Goal: Communication & Community: Answer question/provide support

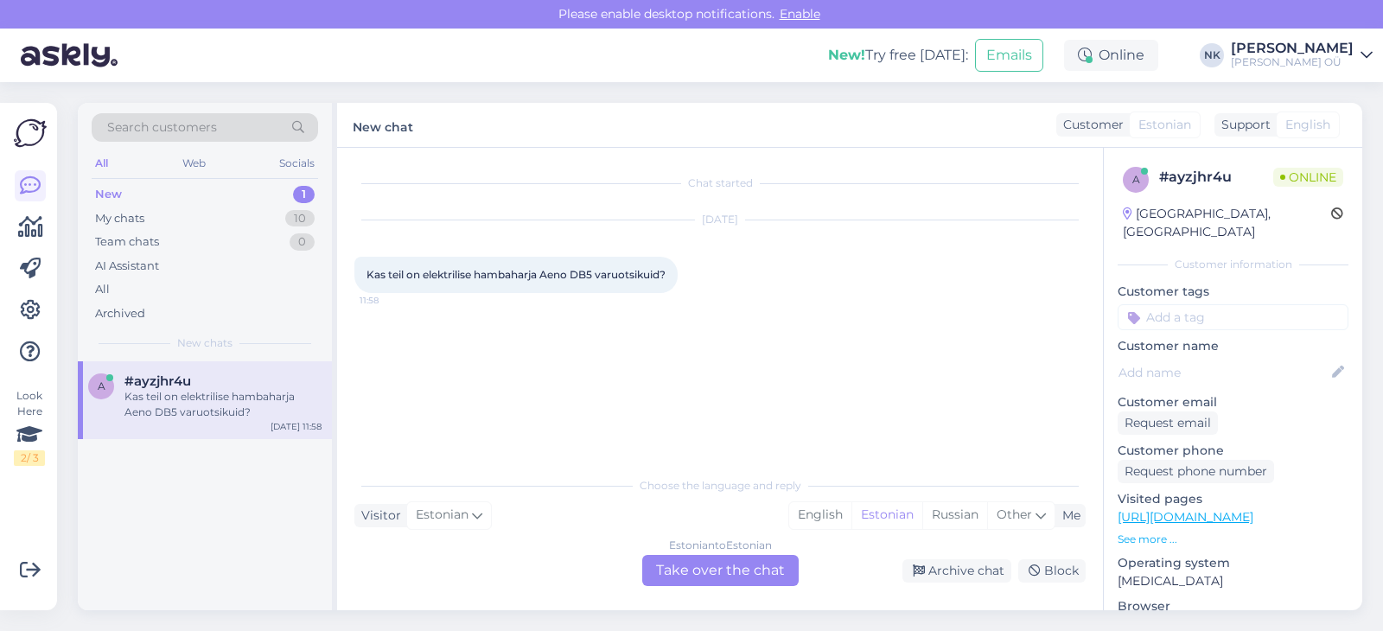
click at [729, 570] on div "Estonian to Estonian Take over the chat" at bounding box center [720, 570] width 156 height 31
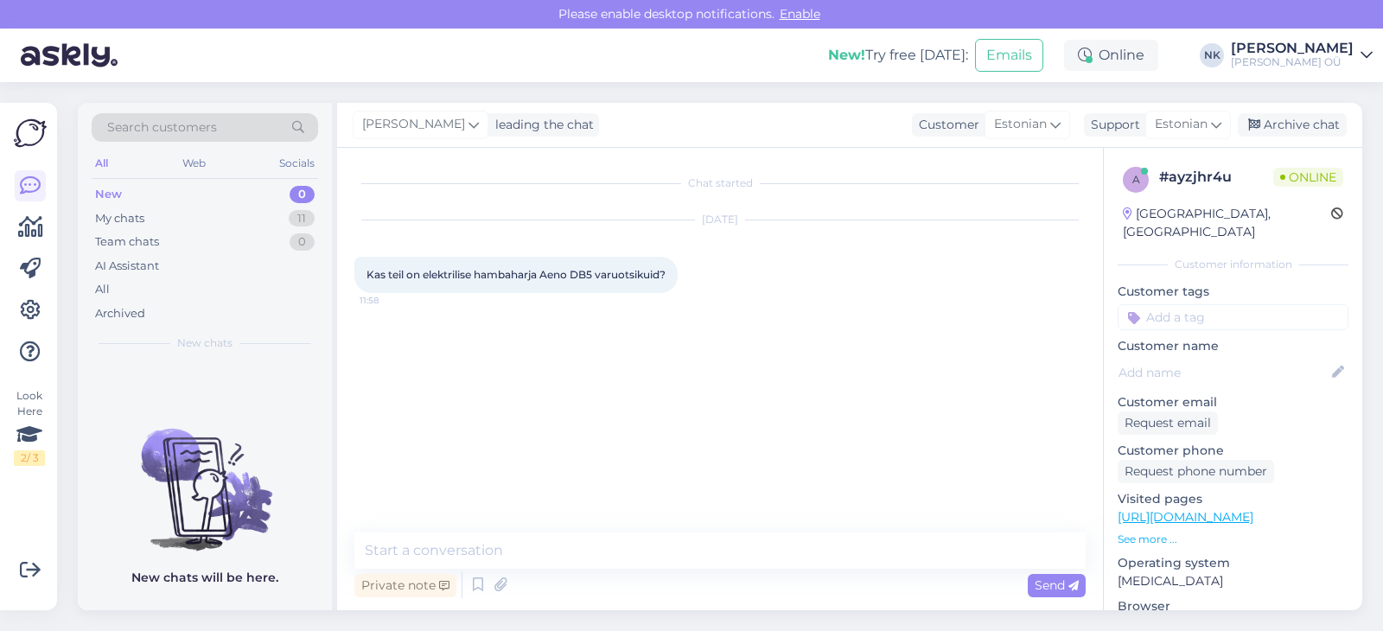
click at [1247, 509] on link "[URL][DOMAIN_NAME]" at bounding box center [1186, 517] width 136 height 16
click at [513, 571] on div "Private note Send" at bounding box center [719, 585] width 731 height 33
click at [519, 552] on textarea at bounding box center [719, 550] width 731 height 36
paste textarea "[URL][DOMAIN_NAME]"
type textarea "Tere! Jah, need sobivad: [URL][DOMAIN_NAME]"
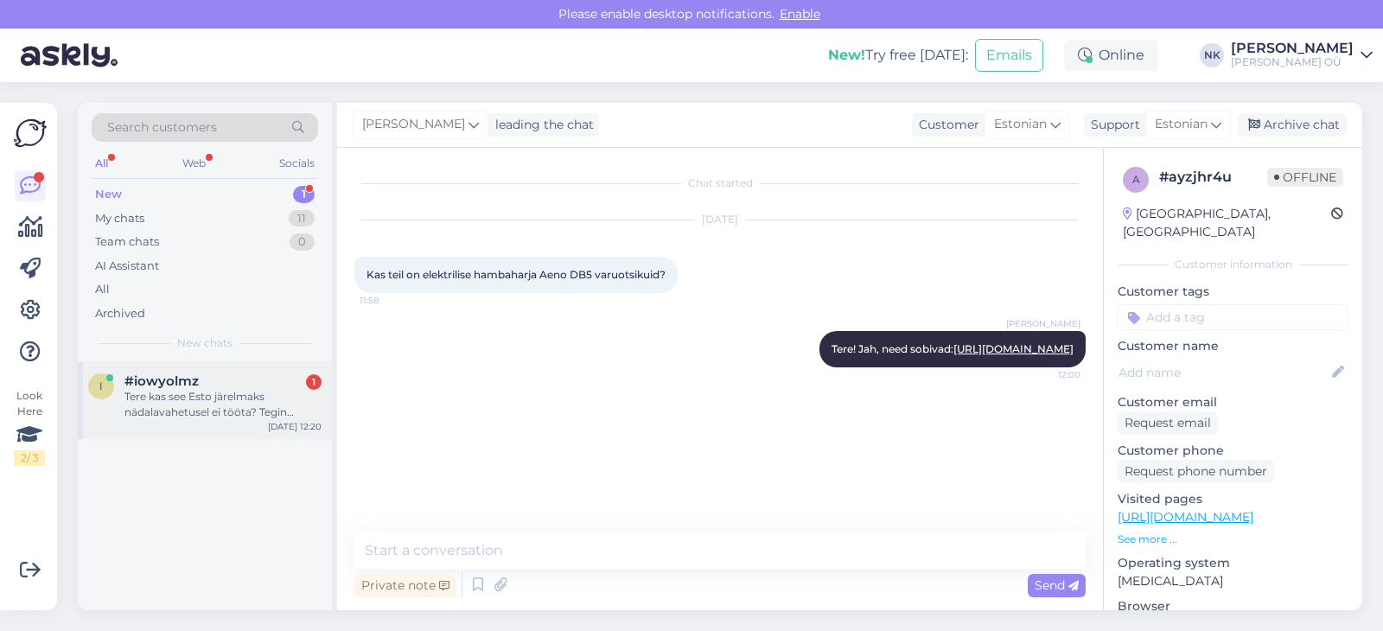
click at [222, 422] on div "i #iowyolmz 1 Tere kas see Esto järelmaks nädalavahetusel ei tööta? Tegin sisse…" at bounding box center [205, 400] width 254 height 78
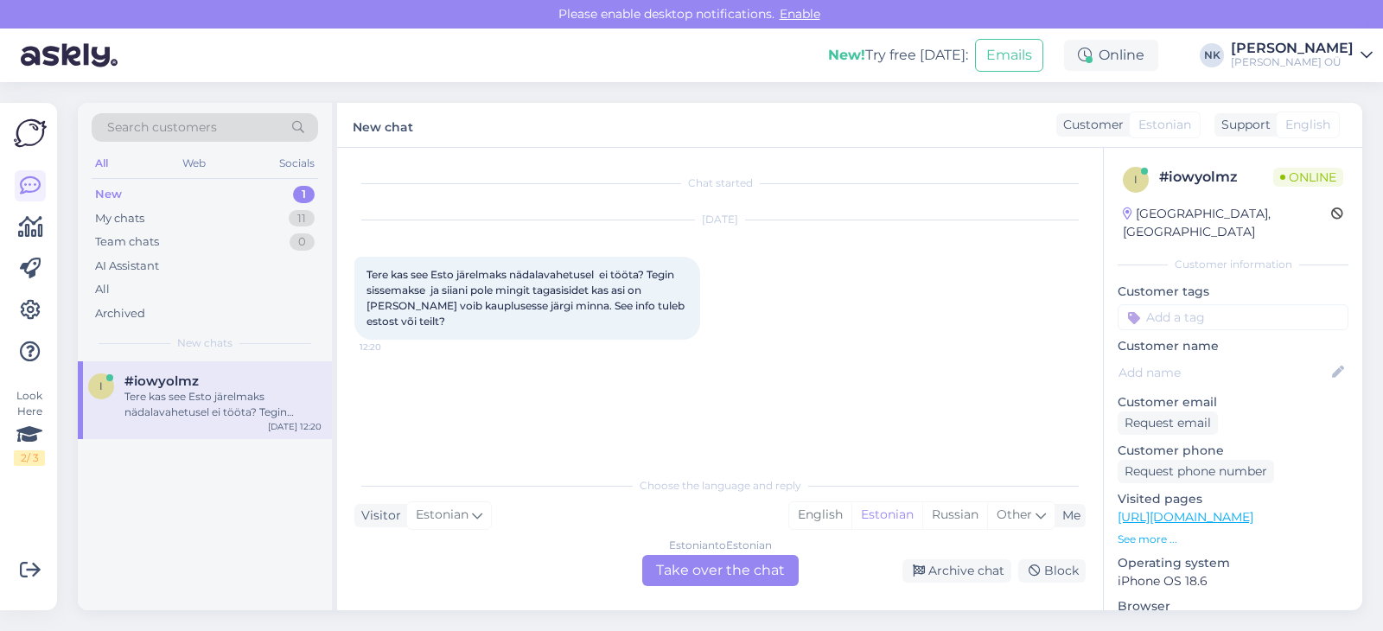
click at [693, 572] on div "Estonian to Estonian Take over the chat" at bounding box center [720, 570] width 156 height 31
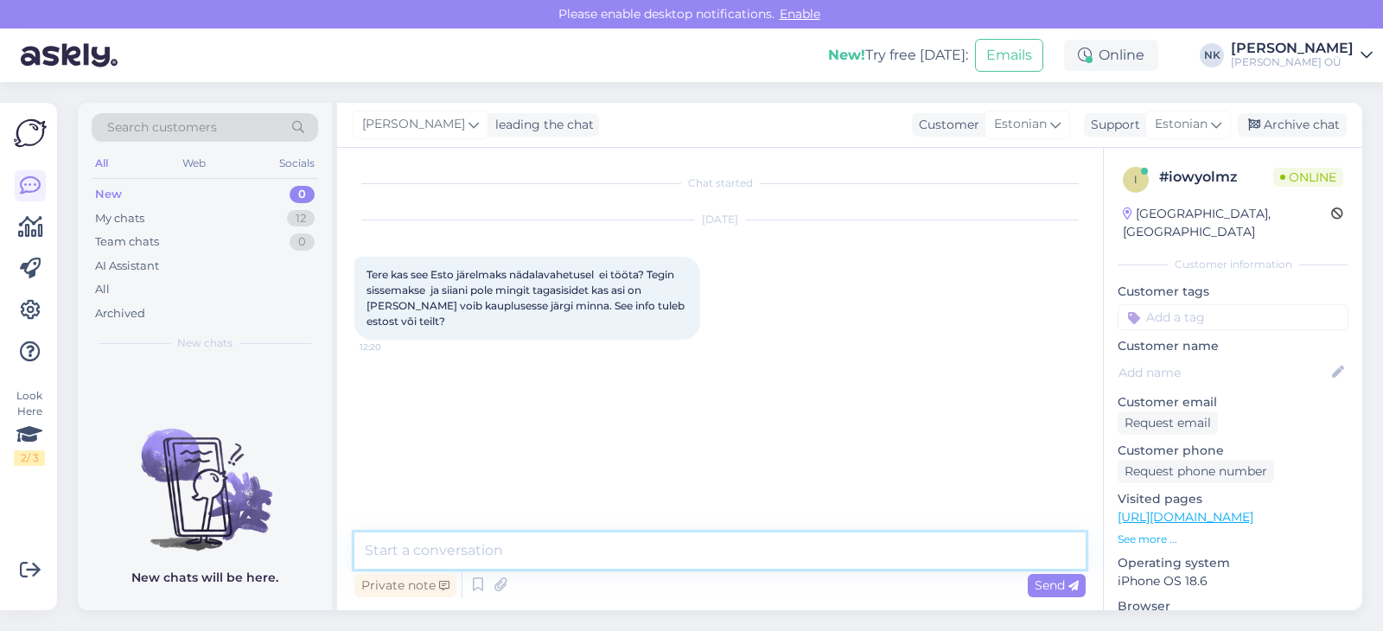
click at [556, 566] on textarea at bounding box center [719, 550] width 731 height 36
type textarea "Tere! Palun öelge tellimuse numbri, saan kontrollida"
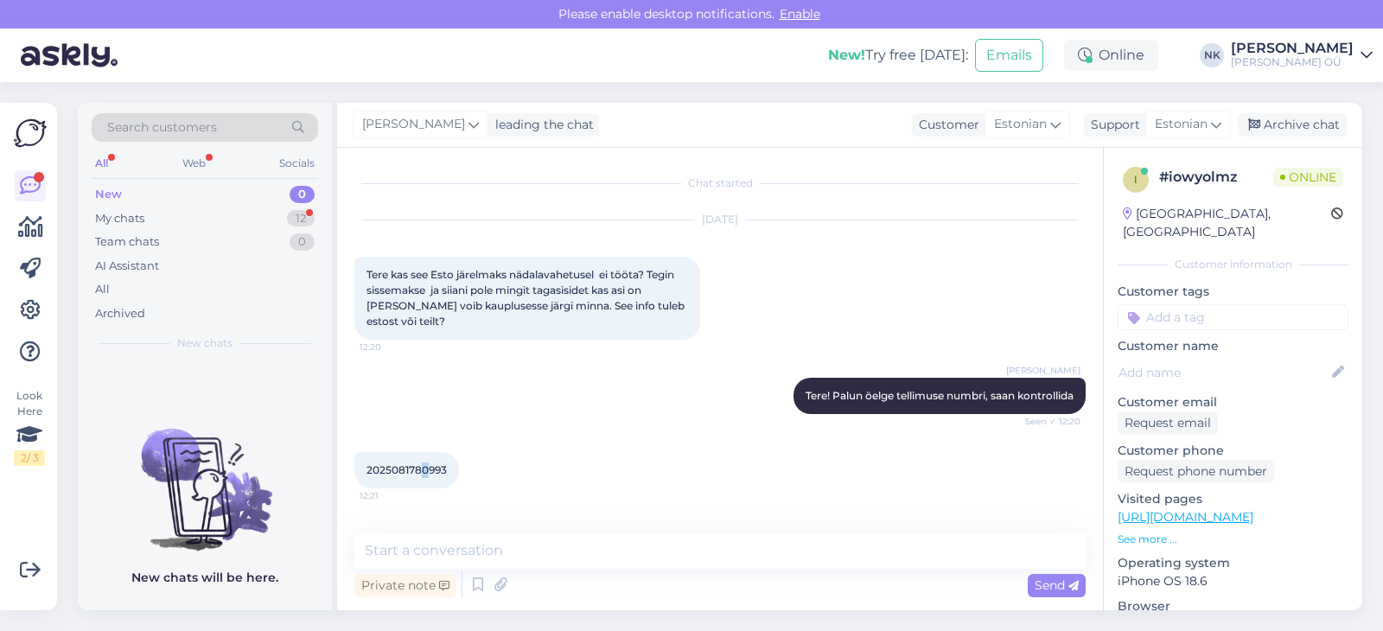
click at [424, 467] on span "2025081780993" at bounding box center [406, 469] width 80 height 13
copy span "2025081780993"
click at [564, 544] on textarea at bounding box center [719, 550] width 731 height 36
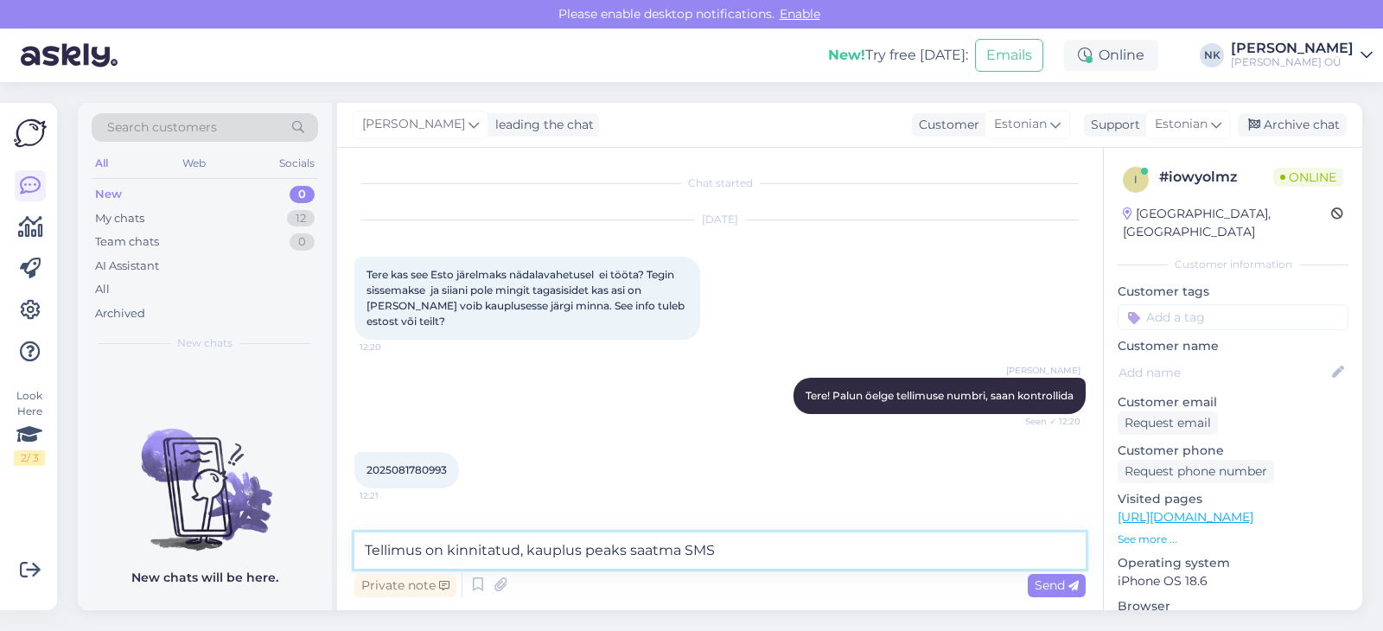
type textarea "Tellimus on kinnitatud, kauplus peaks saatma SMSi"
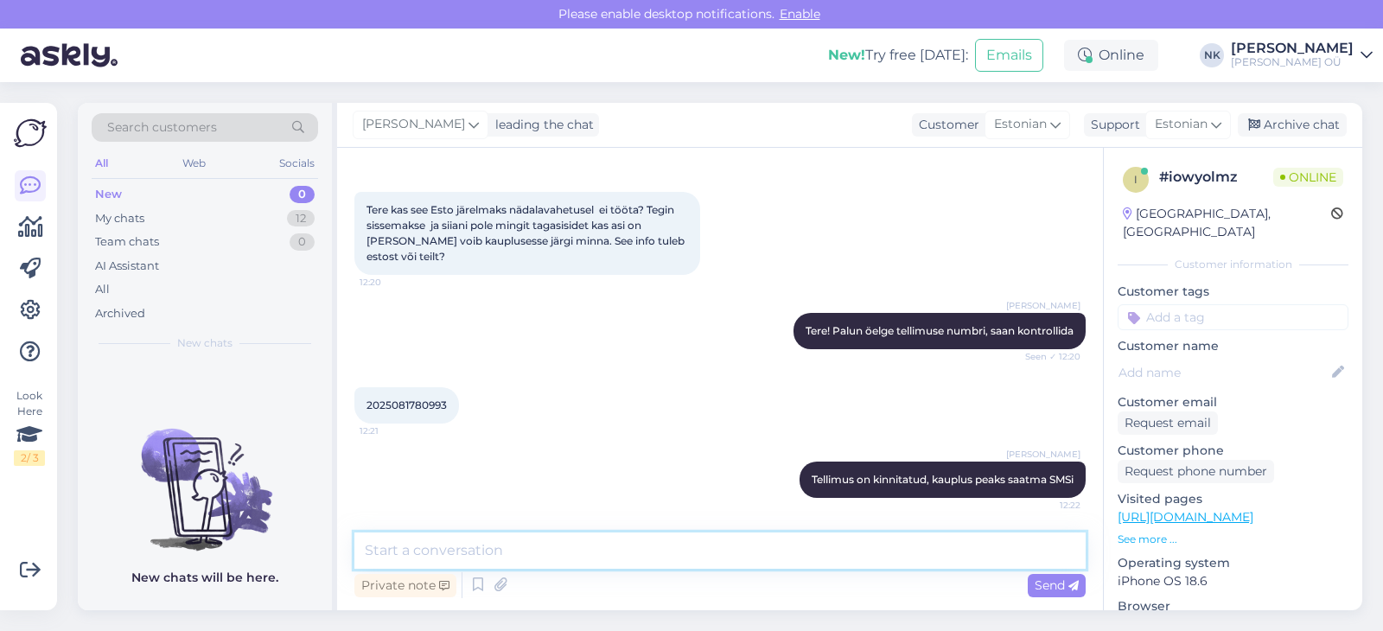
click at [668, 552] on textarea at bounding box center [719, 550] width 731 height 36
click at [665, 564] on textarea at bounding box center [719, 550] width 731 height 36
type textarea "Vabandust, nüüd [PERSON_NAME] et antud [PERSON_NAME] on alles teel Tallinnast […"
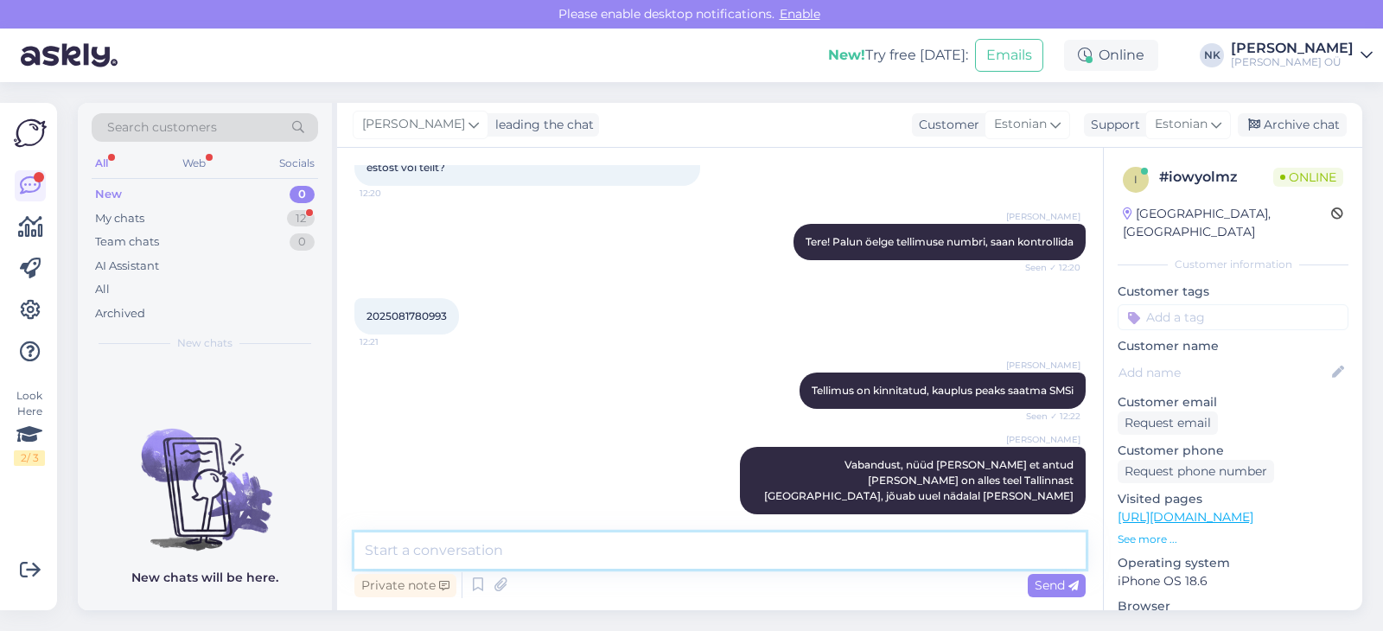
scroll to position [229, 0]
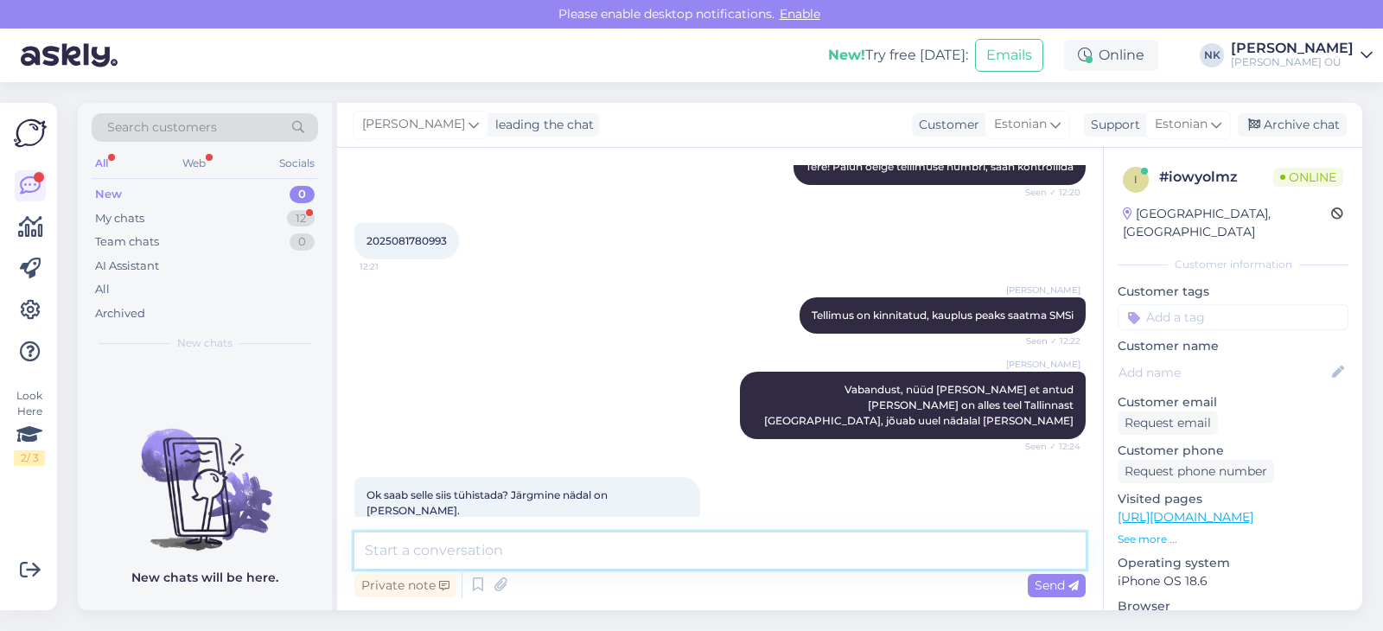
click at [577, 549] on textarea at bounding box center [719, 550] width 731 height 36
click at [624, 551] on textarea at bounding box center [719, 550] width 731 height 36
click at [628, 551] on textarea at bounding box center [719, 550] width 731 height 36
type textarea "Jah, palun vastake kinnituskirjale et soovite tellimust tühistada"
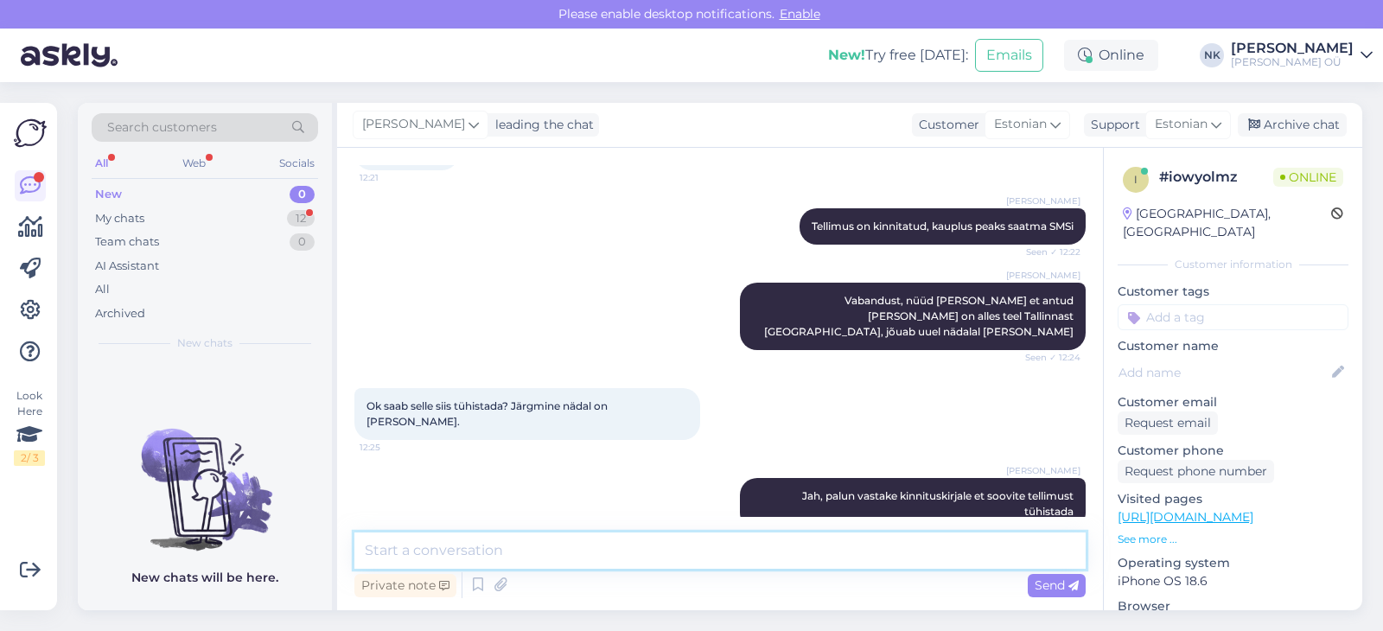
scroll to position [393, 0]
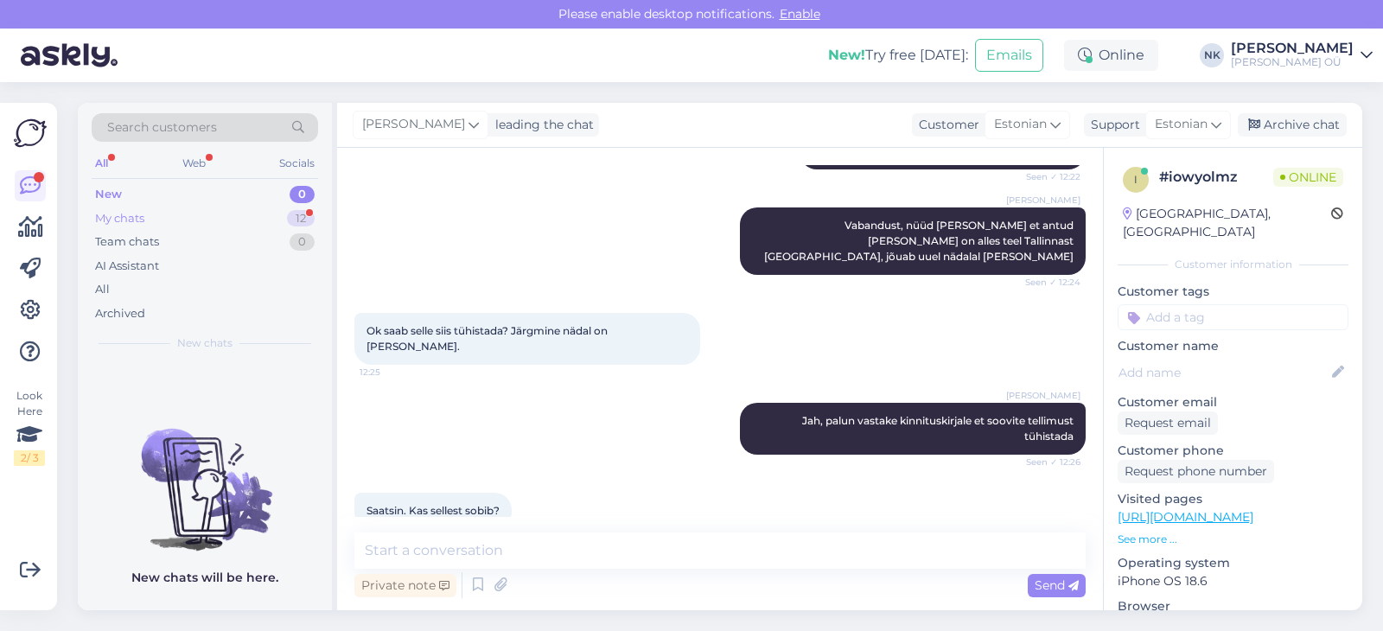
click at [274, 229] on div "My chats 12" at bounding box center [205, 219] width 226 height 24
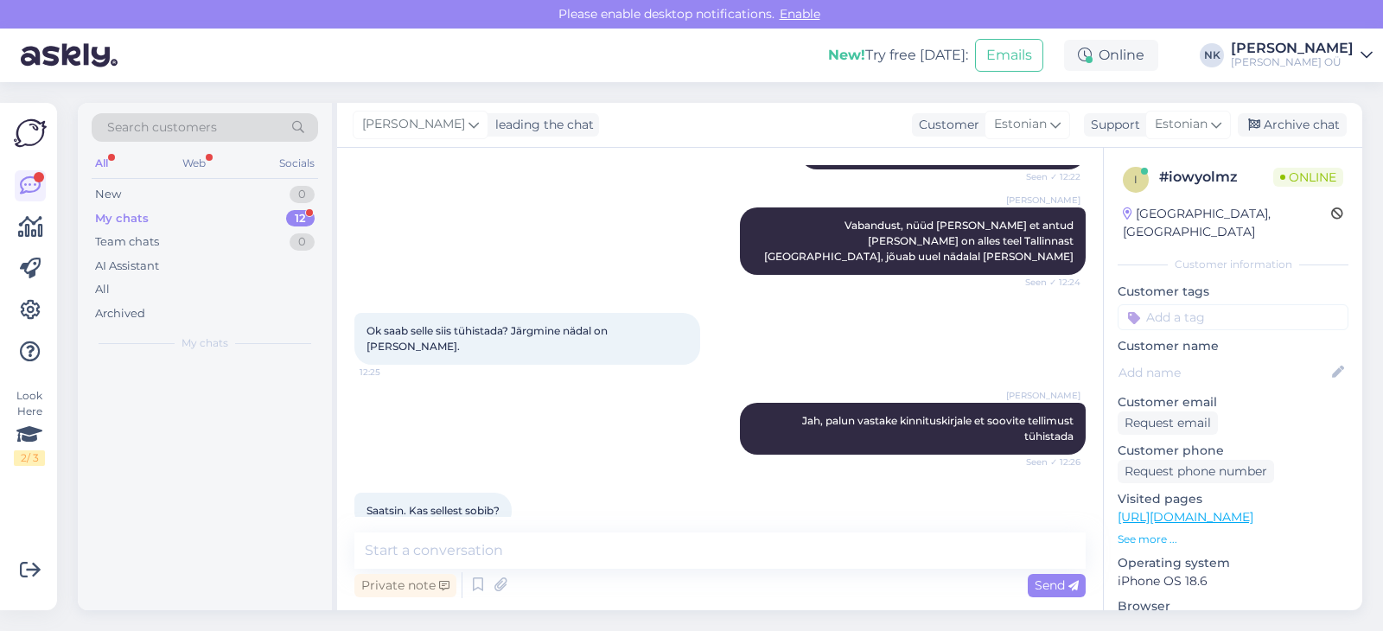
click at [276, 214] on div "My chats 12" at bounding box center [205, 219] width 226 height 24
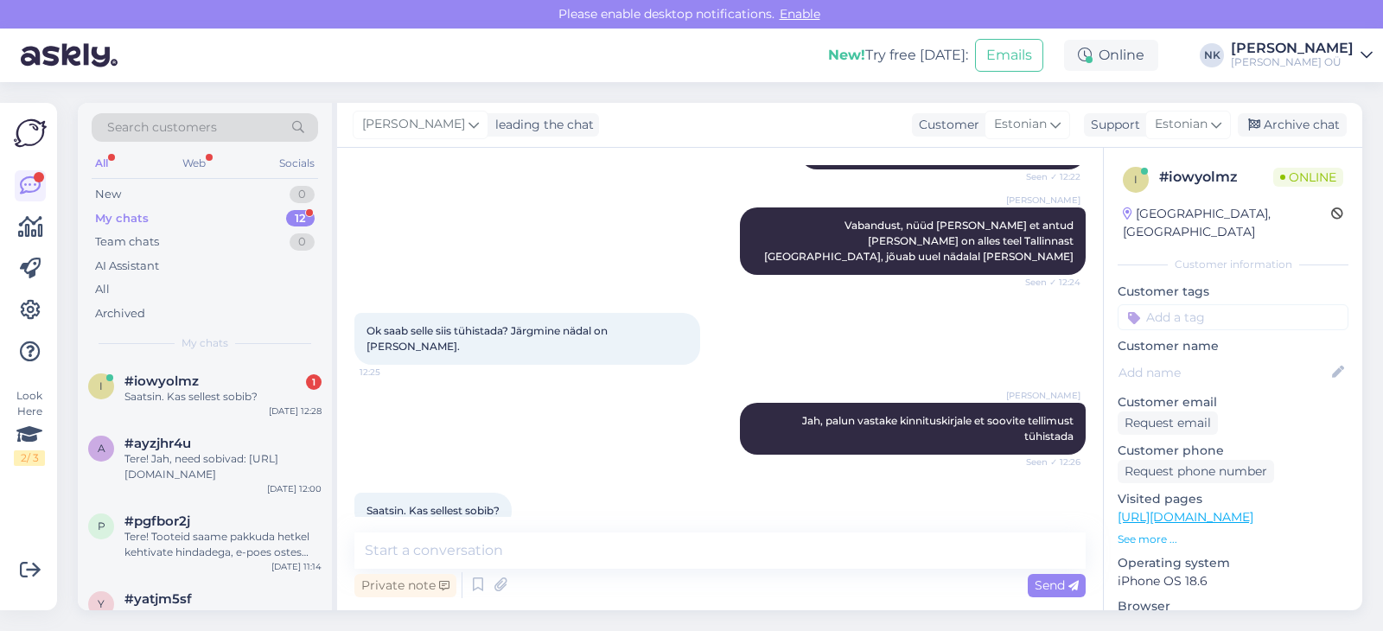
click at [241, 360] on div "Search customers All Web Socials New 0 My chats 12 Team chats 0 AI Assistant Al…" at bounding box center [205, 232] width 254 height 258
click at [241, 378] on div "#iowyolmz 1" at bounding box center [222, 381] width 197 height 16
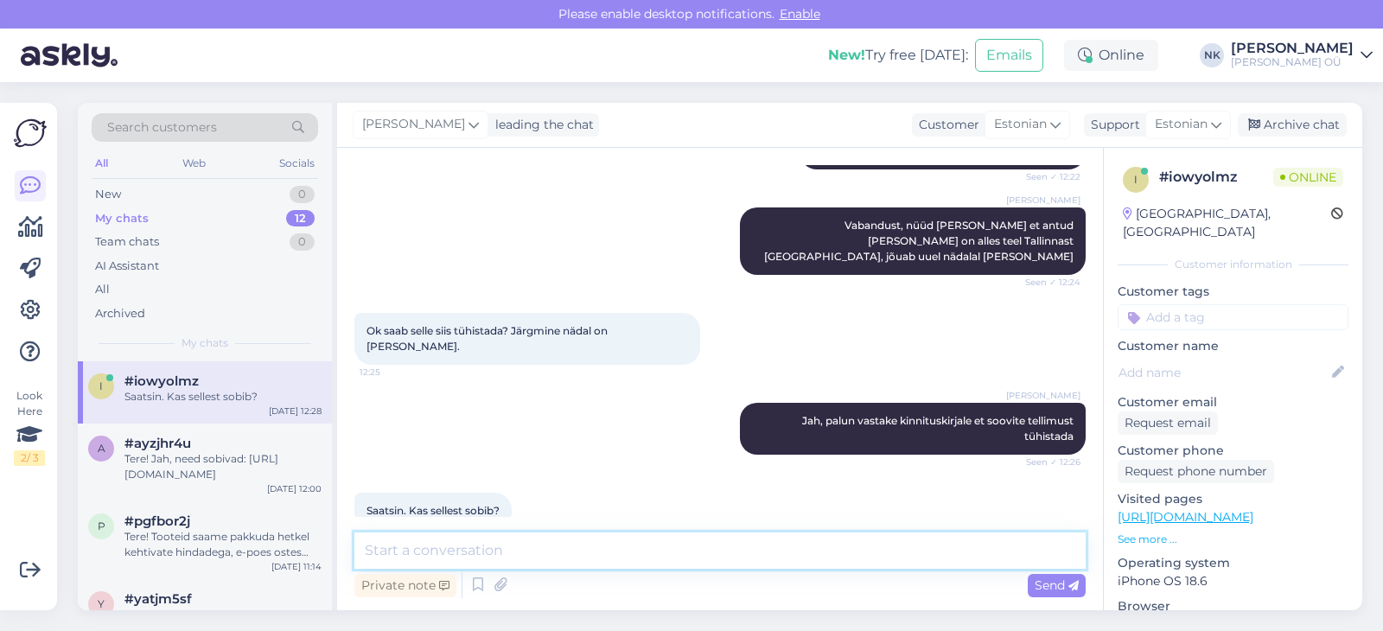
click at [507, 539] on textarea at bounding box center [719, 550] width 731 height 36
type textarea "Jah, vastame [PERSON_NAME]"
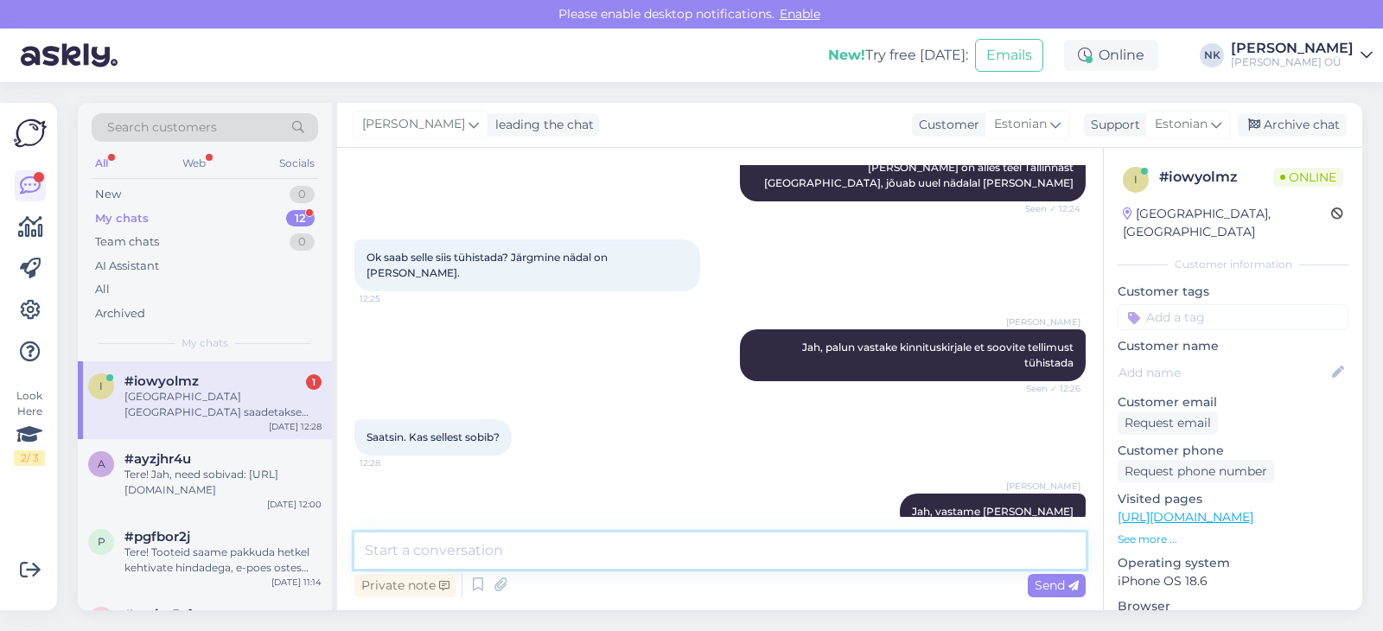
scroll to position [558, 0]
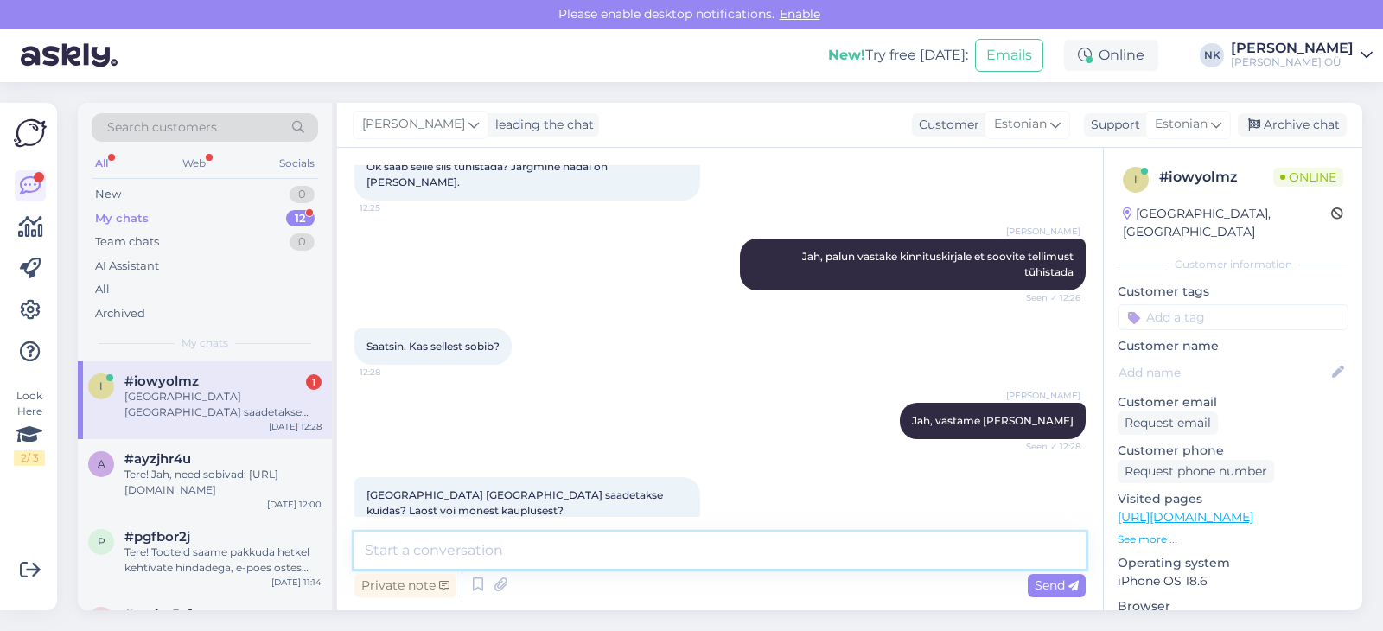
click at [430, 533] on textarea at bounding box center [719, 550] width 731 height 36
type textarea "Kauplusest, pakendis toode"
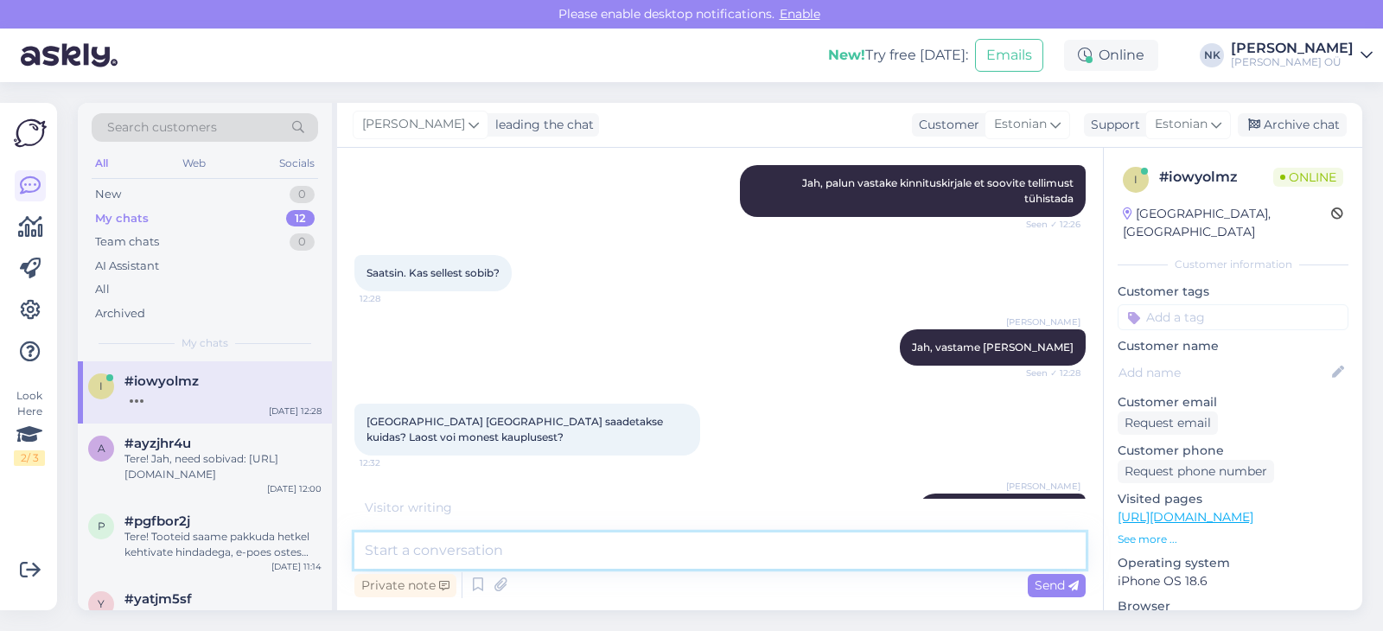
scroll to position [705, 0]
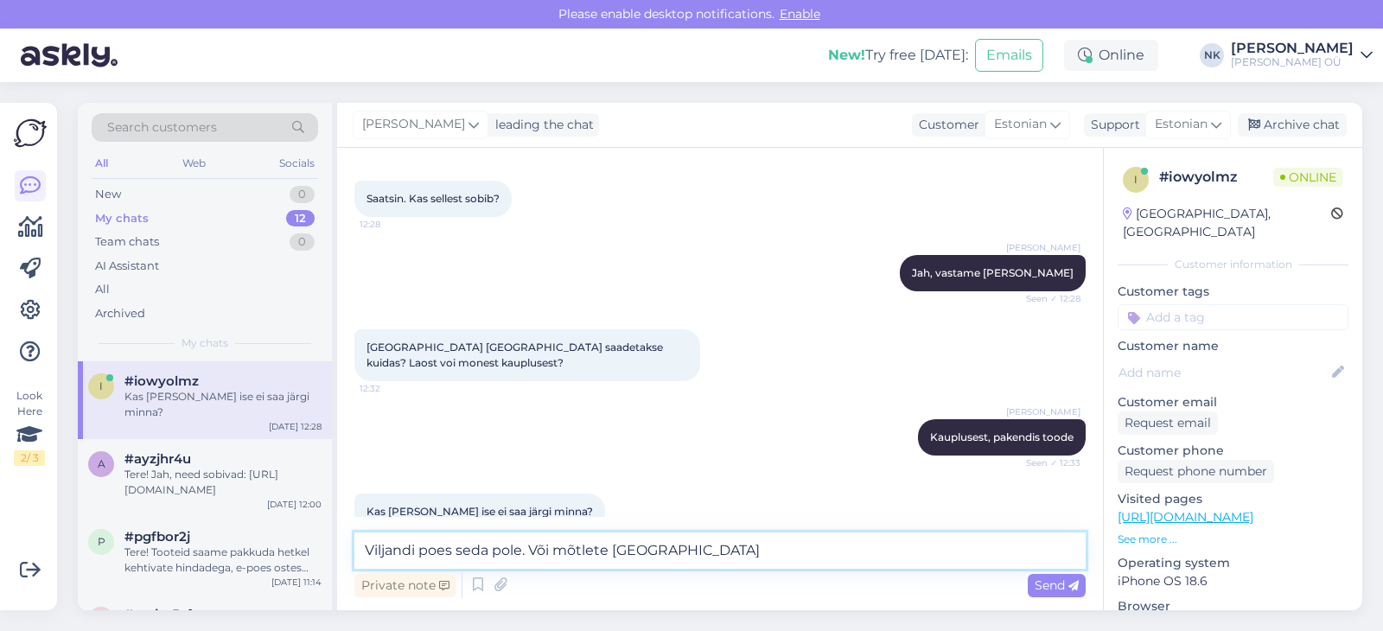
type textarea "Viljandi poes seda pole. Või mõtlete [GEOGRAPHIC_DATA]?"
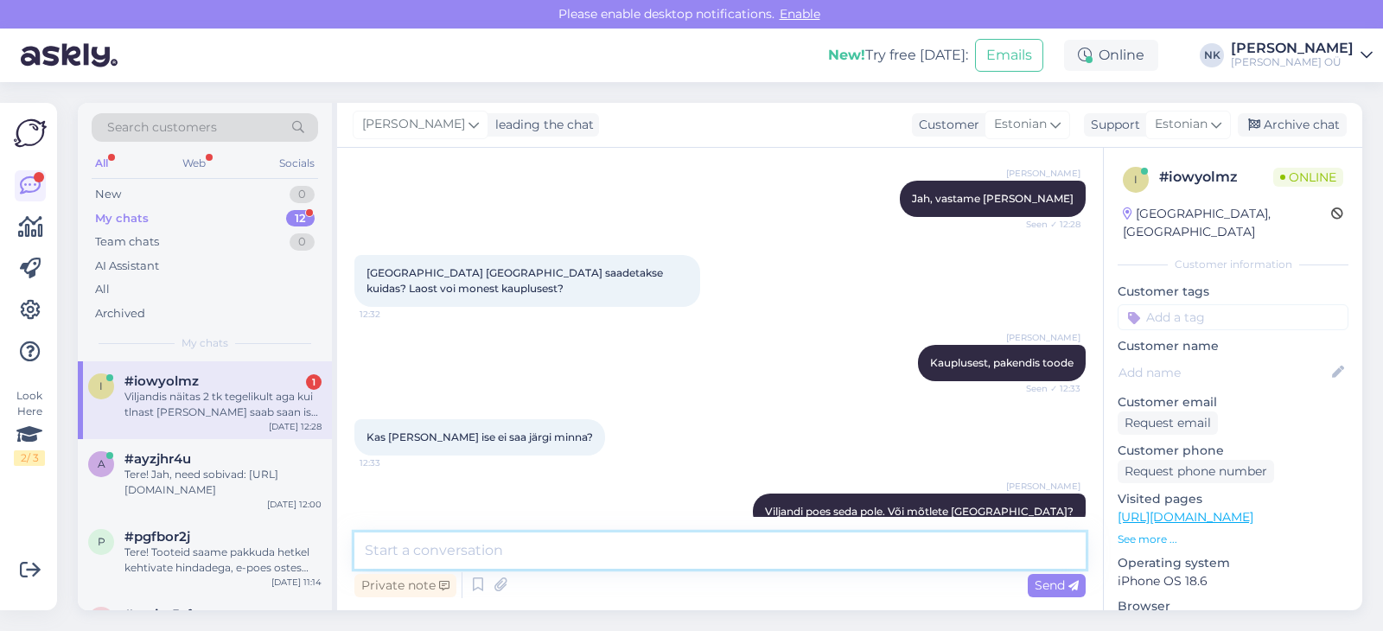
scroll to position [870, 0]
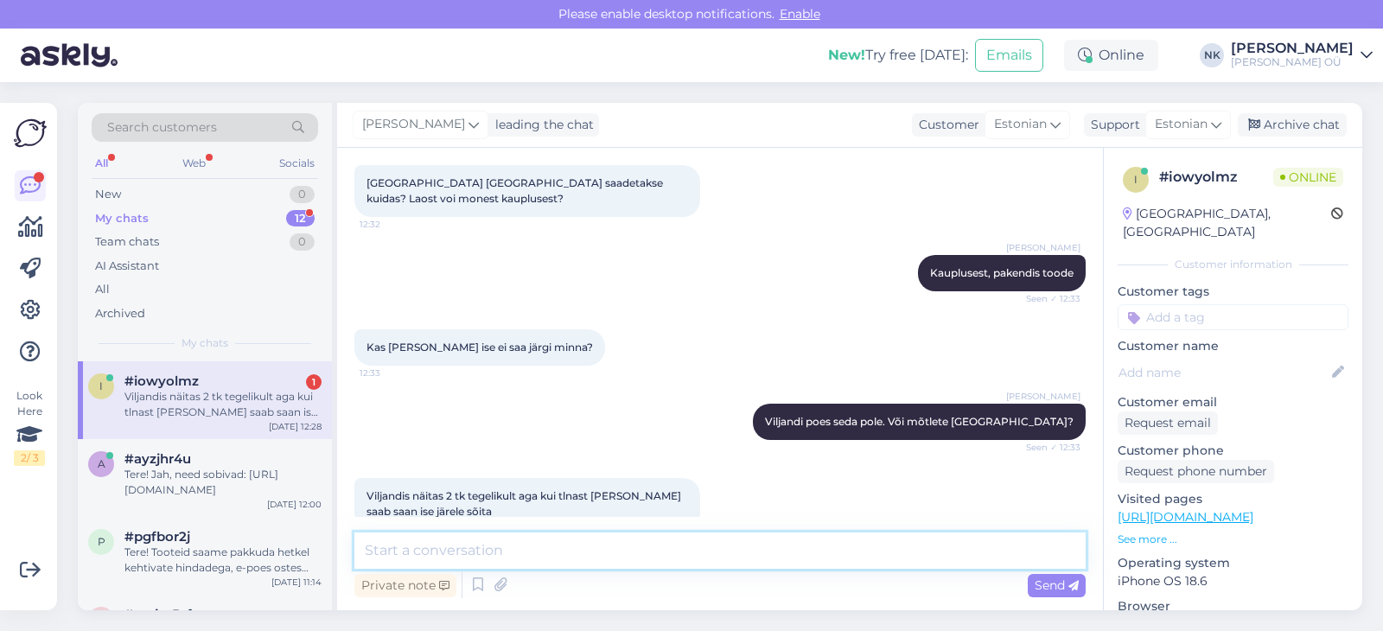
click at [550, 543] on textarea at bounding box center [719, 550] width 731 height 36
click at [549, 547] on textarea at bounding box center [719, 550] width 731 height 36
type textarea "Uurin selle kohta Viljandi kaupluse käest. Võimalik et see mis poes on väljapan…"
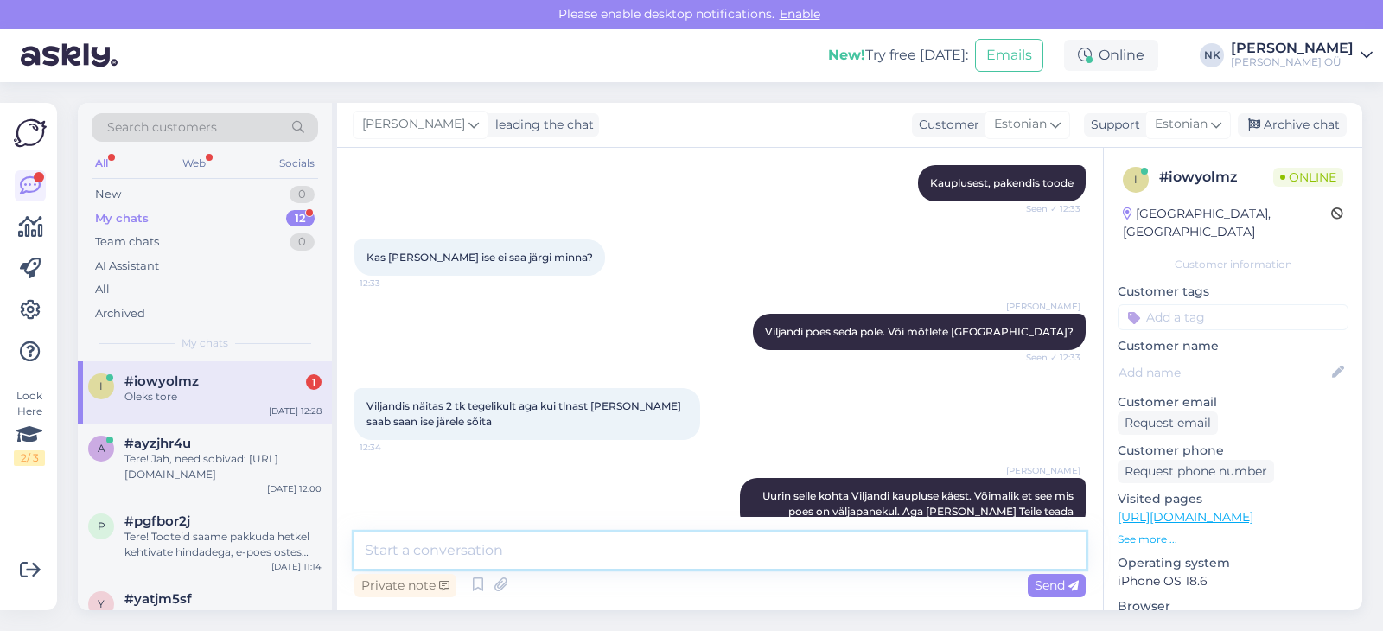
scroll to position [1034, 0]
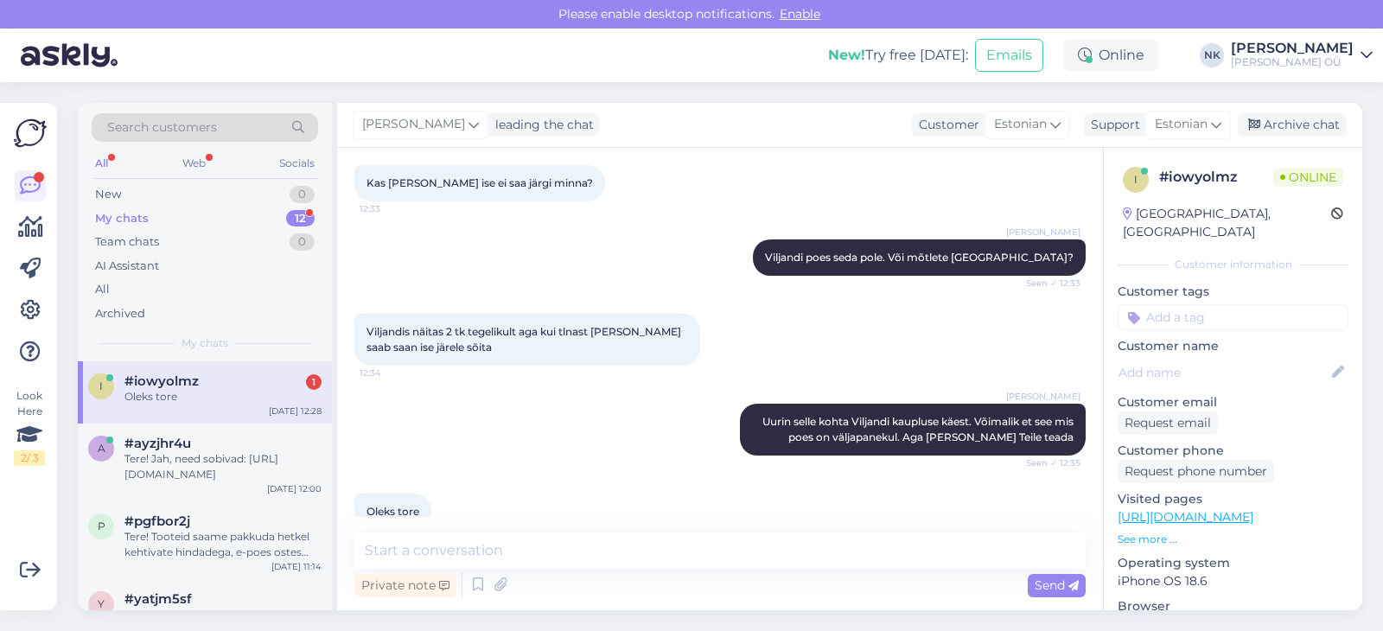
click at [212, 373] on div "i #iowyolmz 1 Oleks tore [DATE] 12:28" at bounding box center [205, 392] width 254 height 62
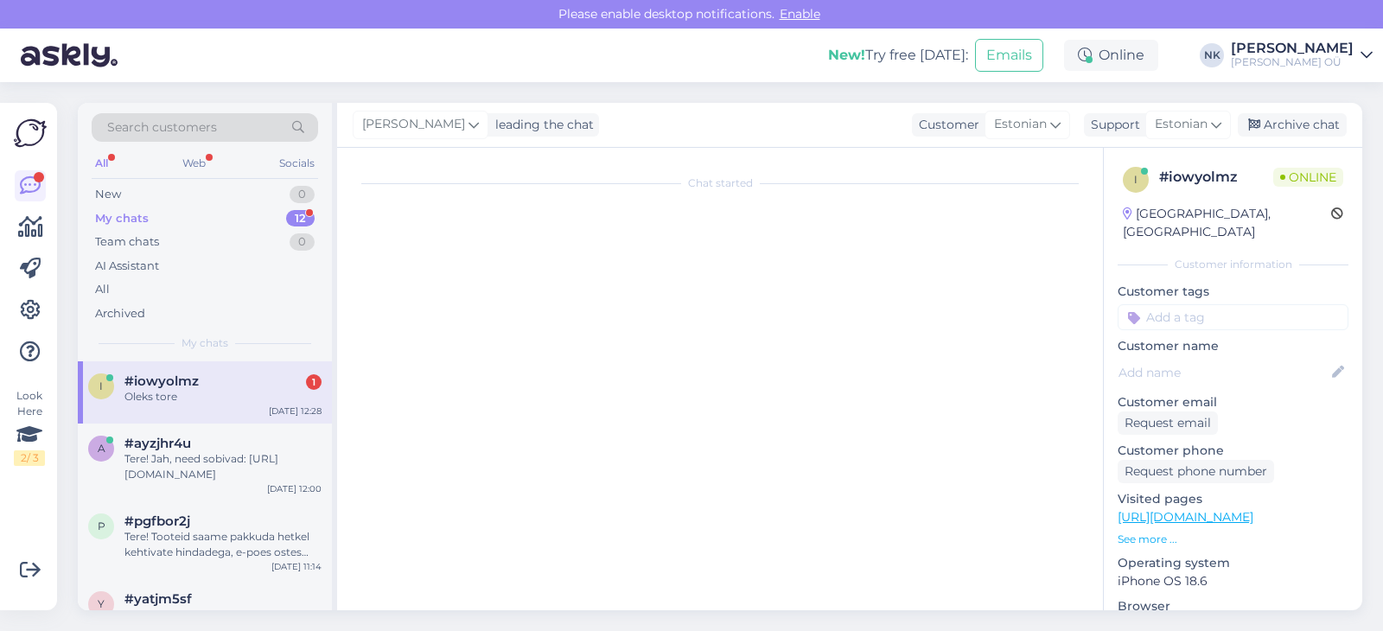
scroll to position [0, 0]
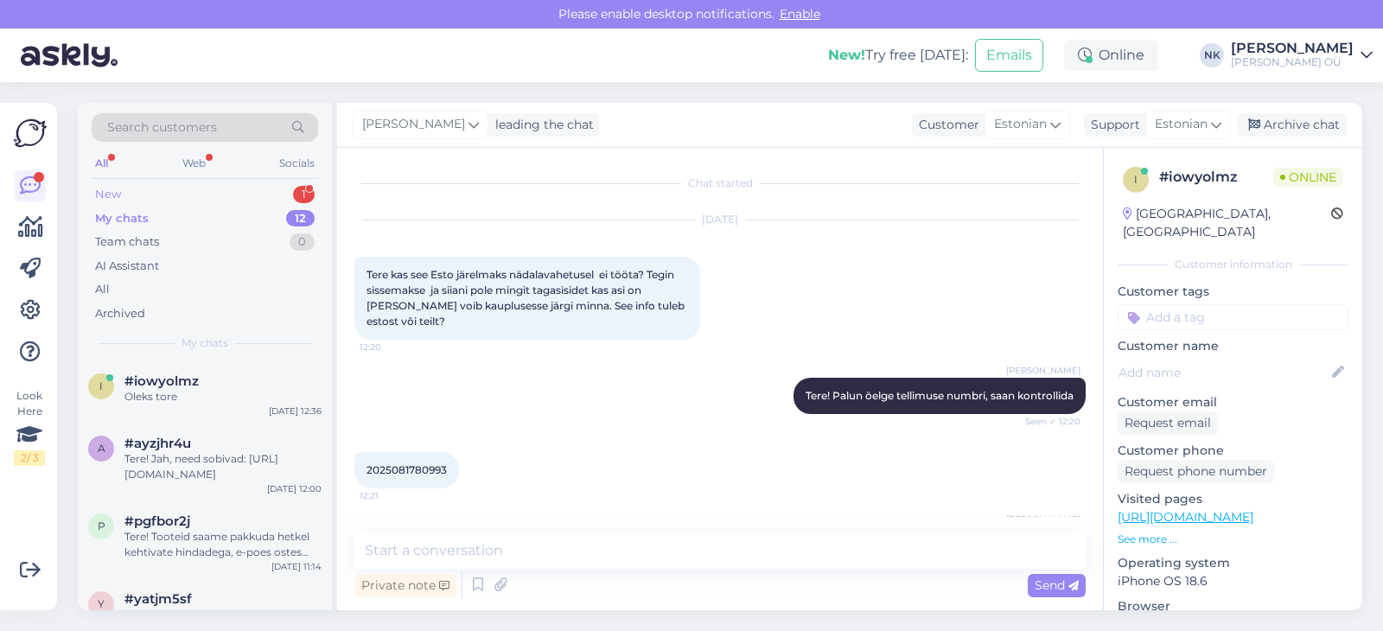
click at [214, 200] on div "New 1" at bounding box center [205, 194] width 226 height 24
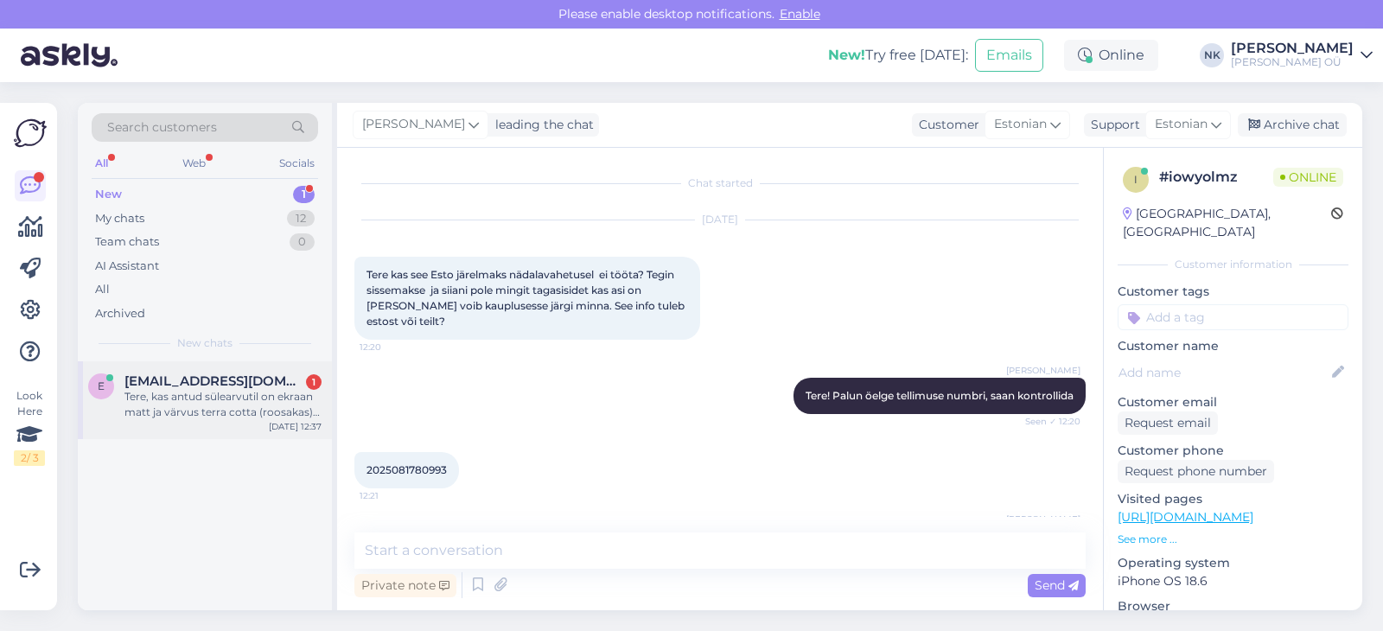
click at [215, 435] on div "e [EMAIL_ADDRESS][DOMAIN_NAME] 1 Tere, kas antud sülearvutil on ekraan matt ja …" at bounding box center [205, 400] width 254 height 78
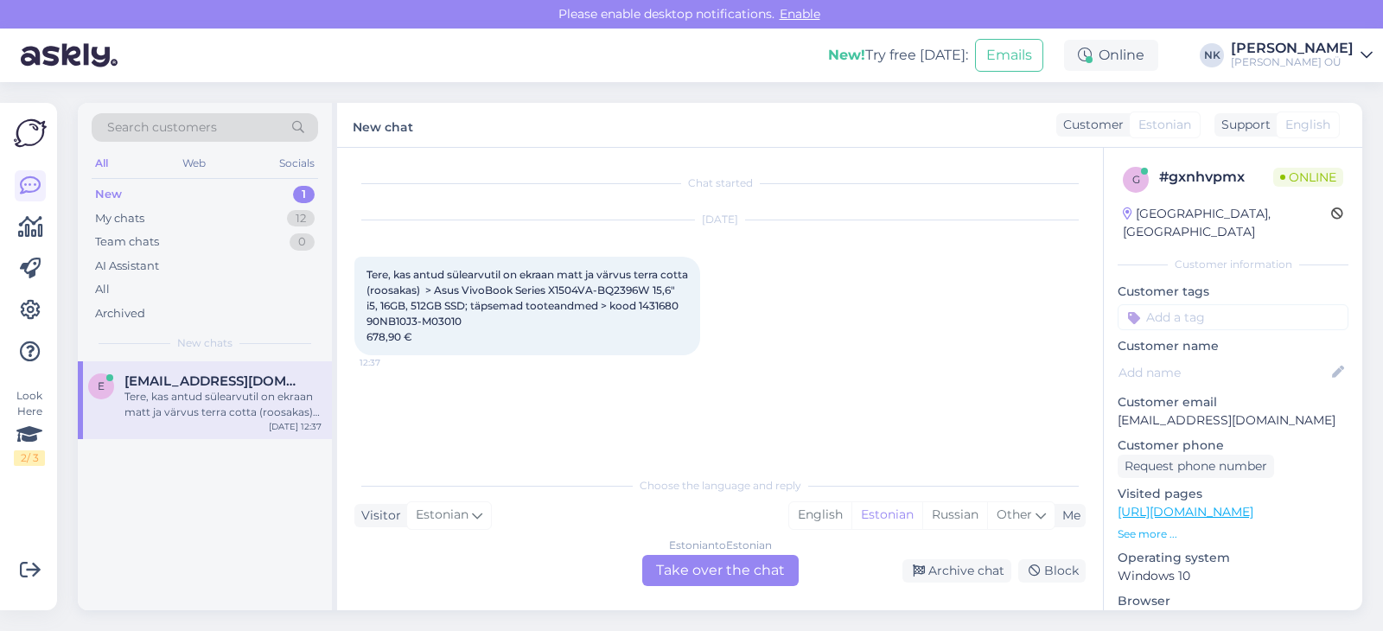
click at [685, 577] on div "Estonian to Estonian Take over the chat" at bounding box center [720, 570] width 156 height 31
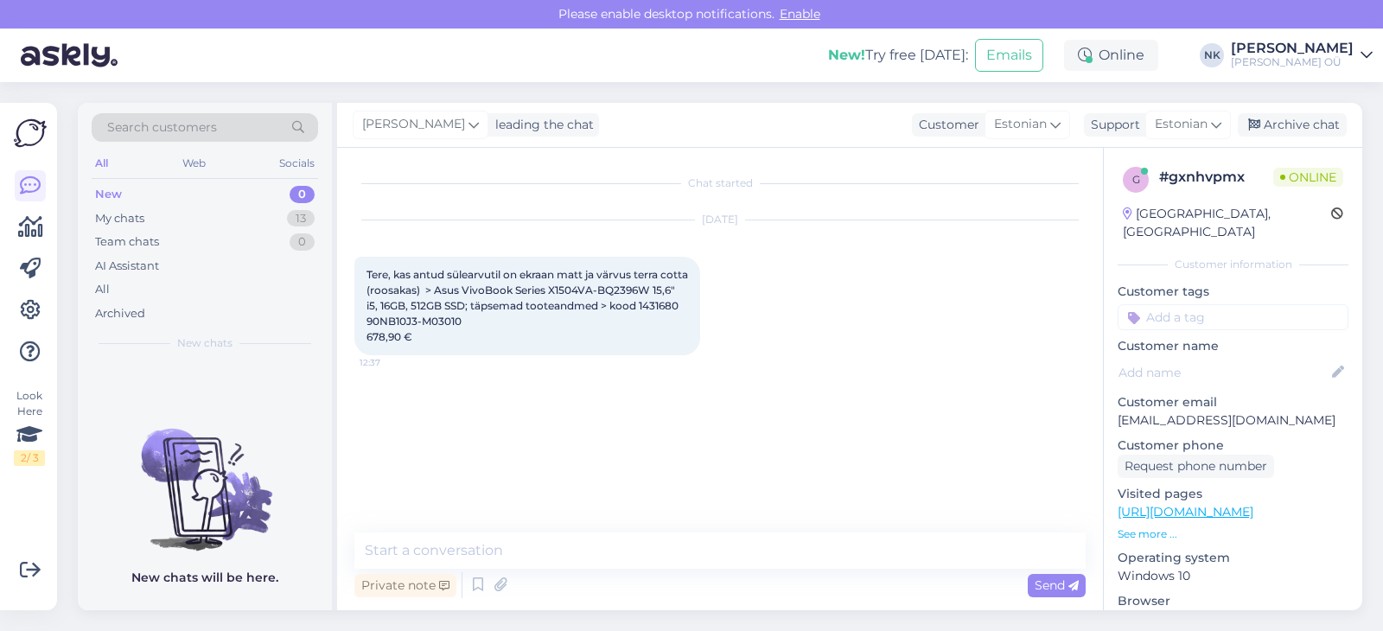
click at [1180, 504] on link "[URL][DOMAIN_NAME]" at bounding box center [1186, 512] width 136 height 16
click at [529, 558] on textarea at bounding box center [719, 550] width 731 height 36
type textarea "О"
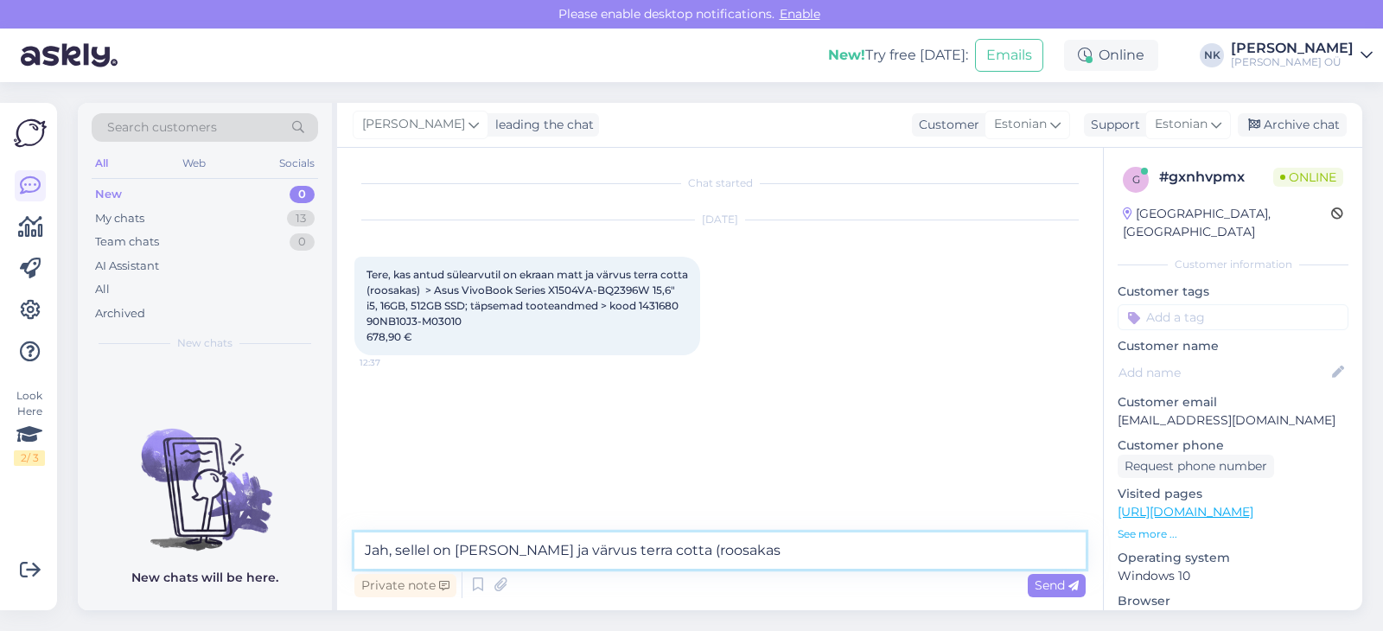
type textarea "Jah, sellel on [PERSON_NAME] ja värvus terra cotta (roosakas)"
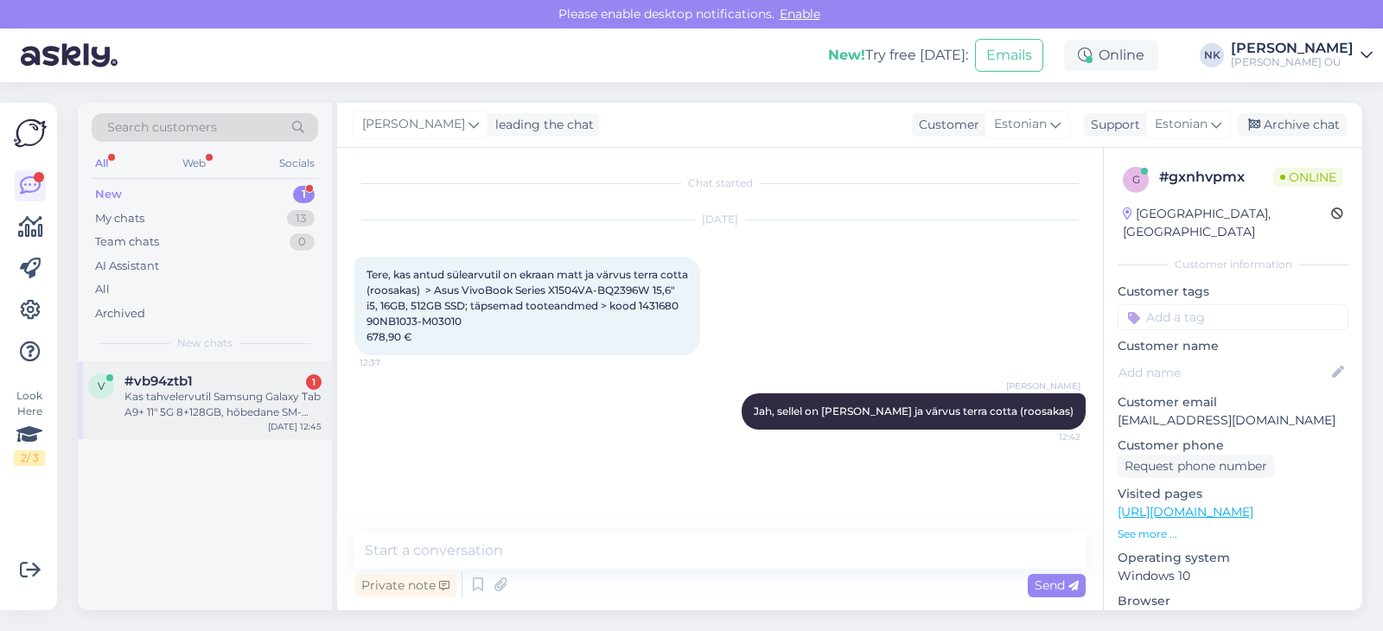
click at [158, 406] on div "Kas tahvelervutil Samsung Galaxy Tab A9+ 11" 5G 8+128GB, hõbedane SM-X216RZSREU…" at bounding box center [222, 404] width 197 height 31
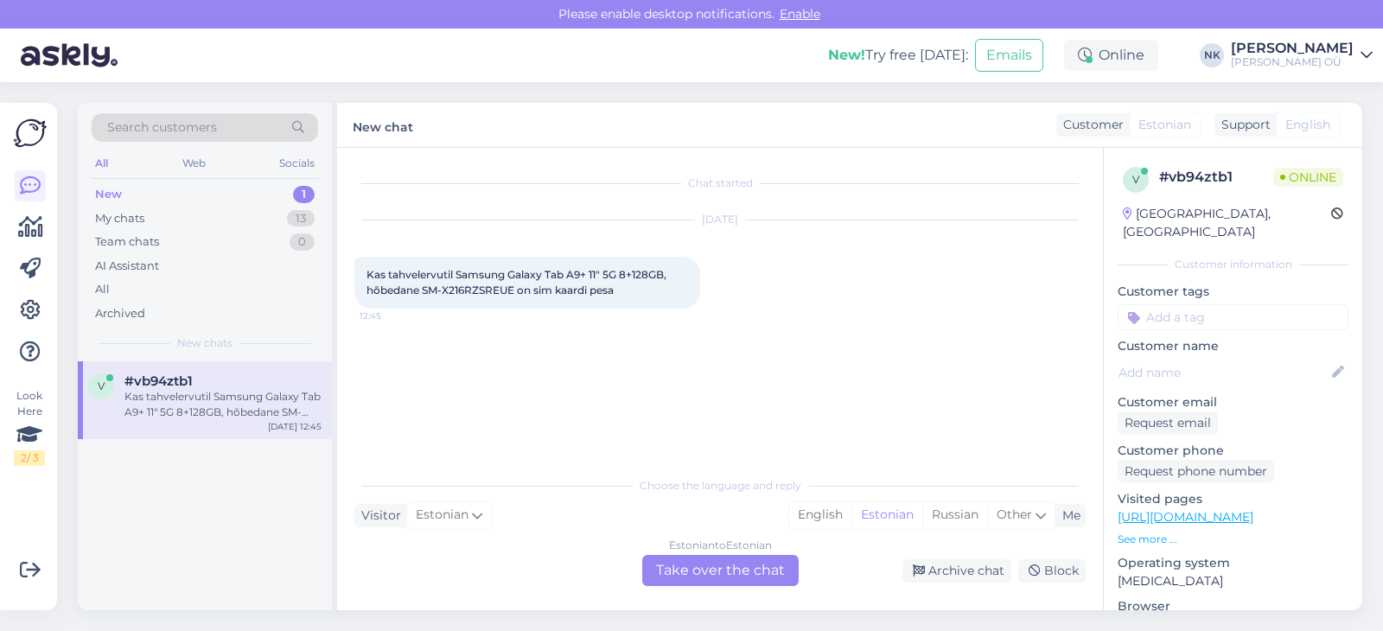
click at [1229, 509] on link "[URL][DOMAIN_NAME]" at bounding box center [1186, 517] width 136 height 16
click at [697, 580] on div "Estonian to Estonian Take over the chat" at bounding box center [720, 570] width 156 height 31
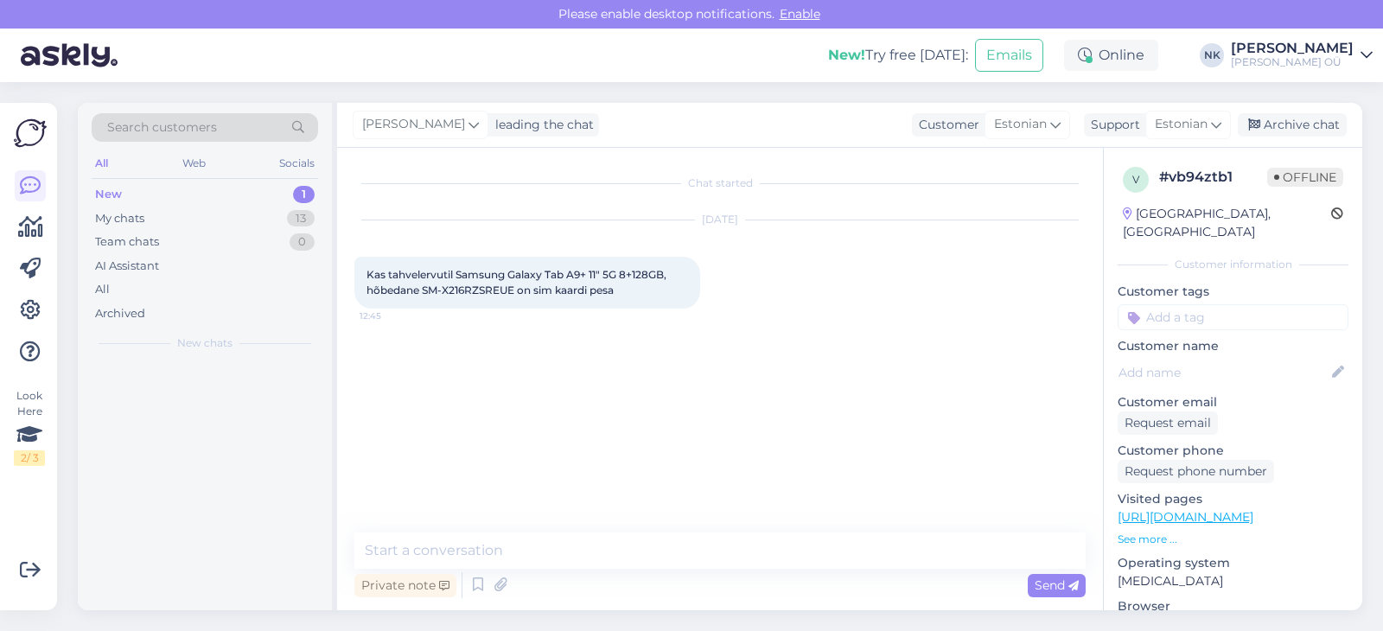
click at [668, 544] on textarea at bounding box center [719, 550] width 731 height 36
type textarea "[PERSON_NAME]"
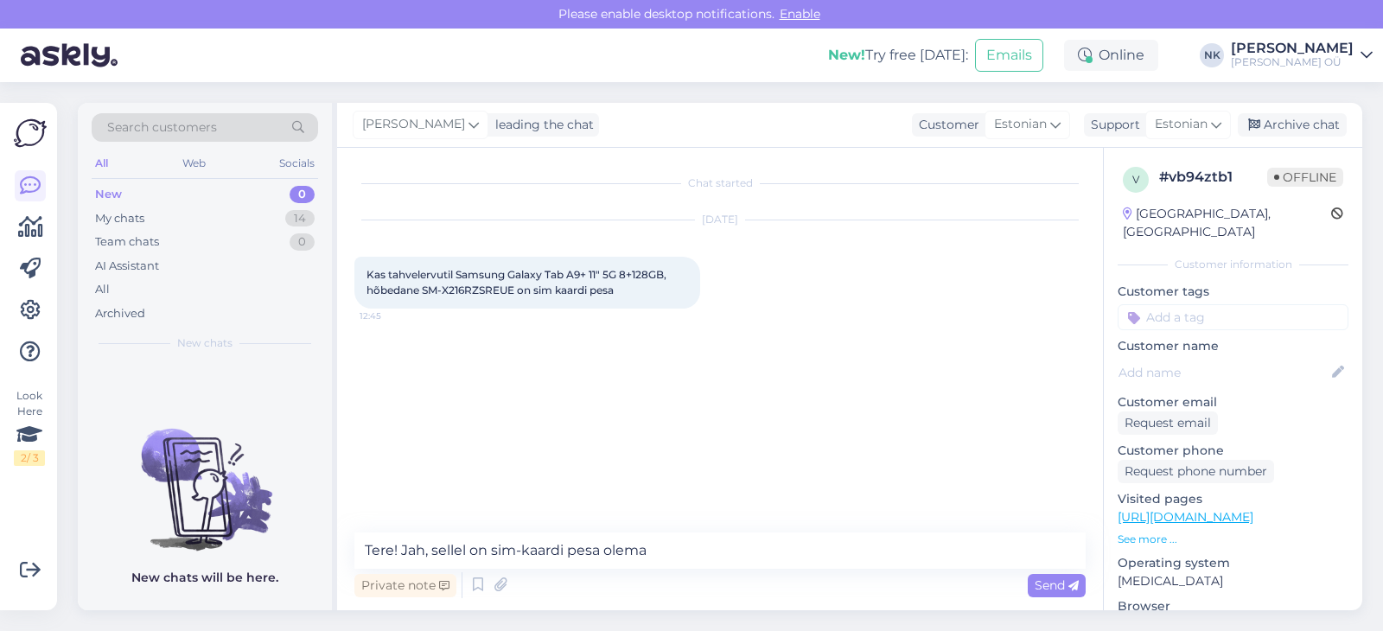
type textarea "Tere! Jah, sellel on sim-kaardi pesa olemas"
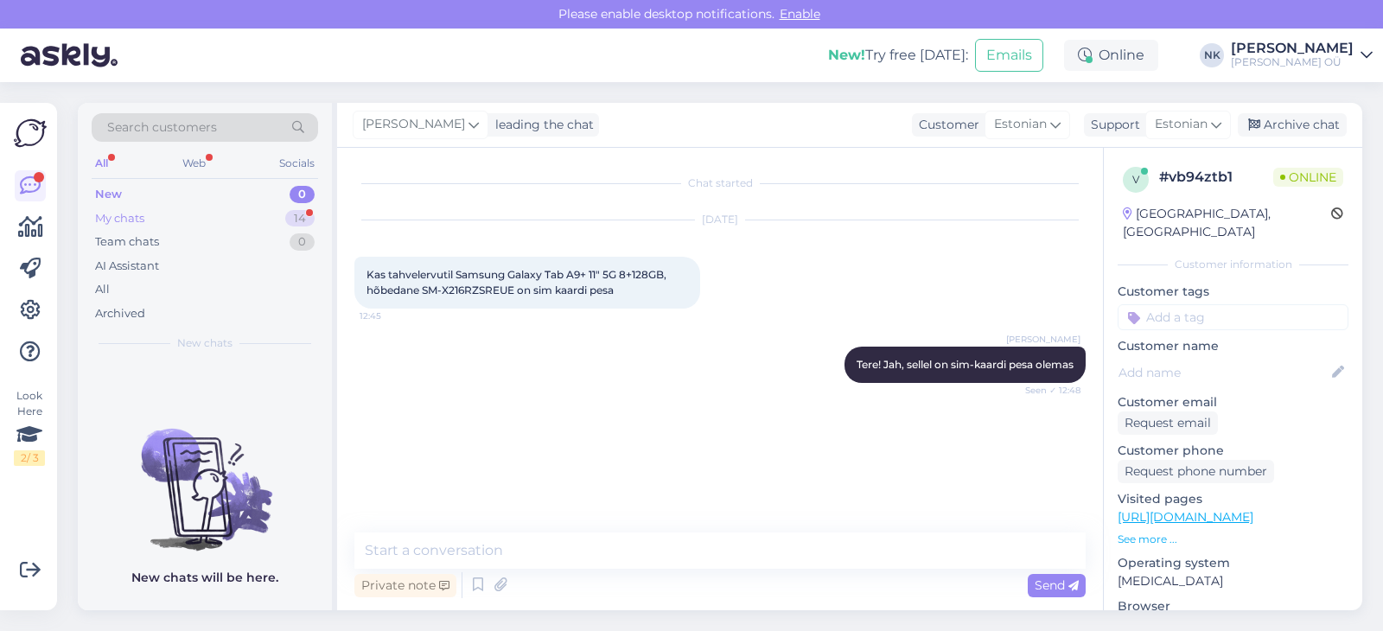
click at [247, 219] on div "My chats 14" at bounding box center [205, 219] width 226 height 24
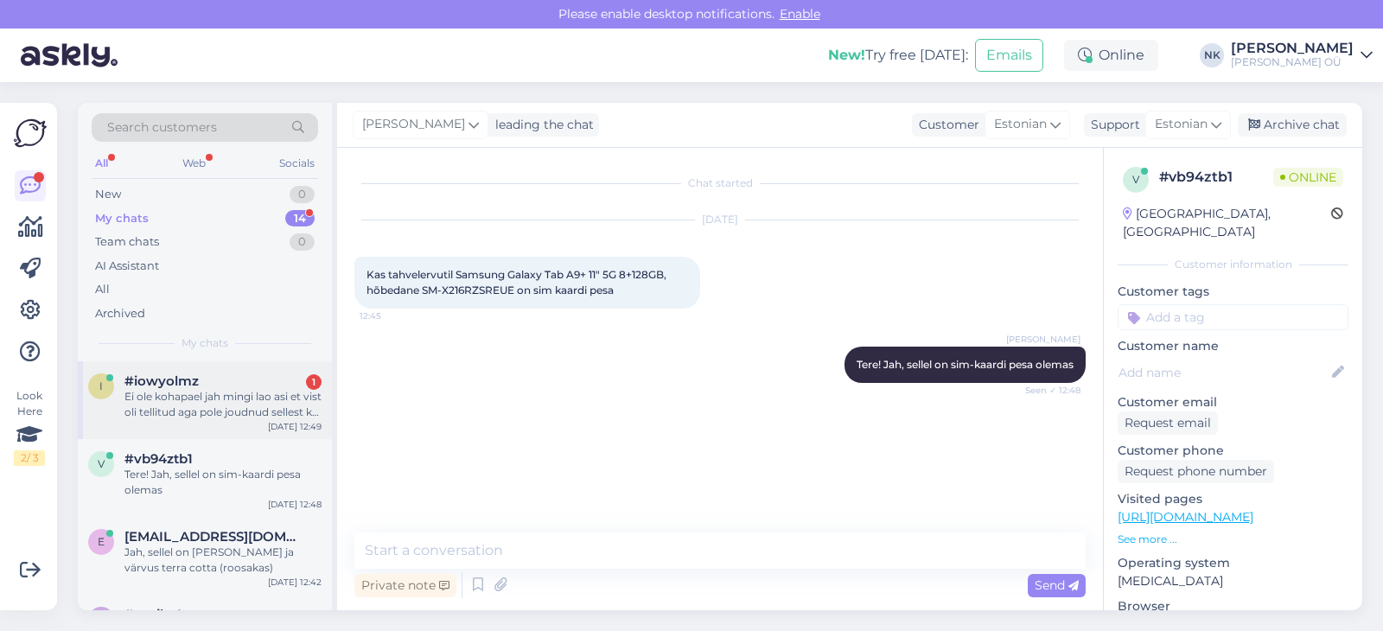
click at [250, 371] on div "i #iowyolmz 1 Ei ole kohapael jah mingi lao asi et vist oli tellitud aga pole j…" at bounding box center [205, 400] width 254 height 78
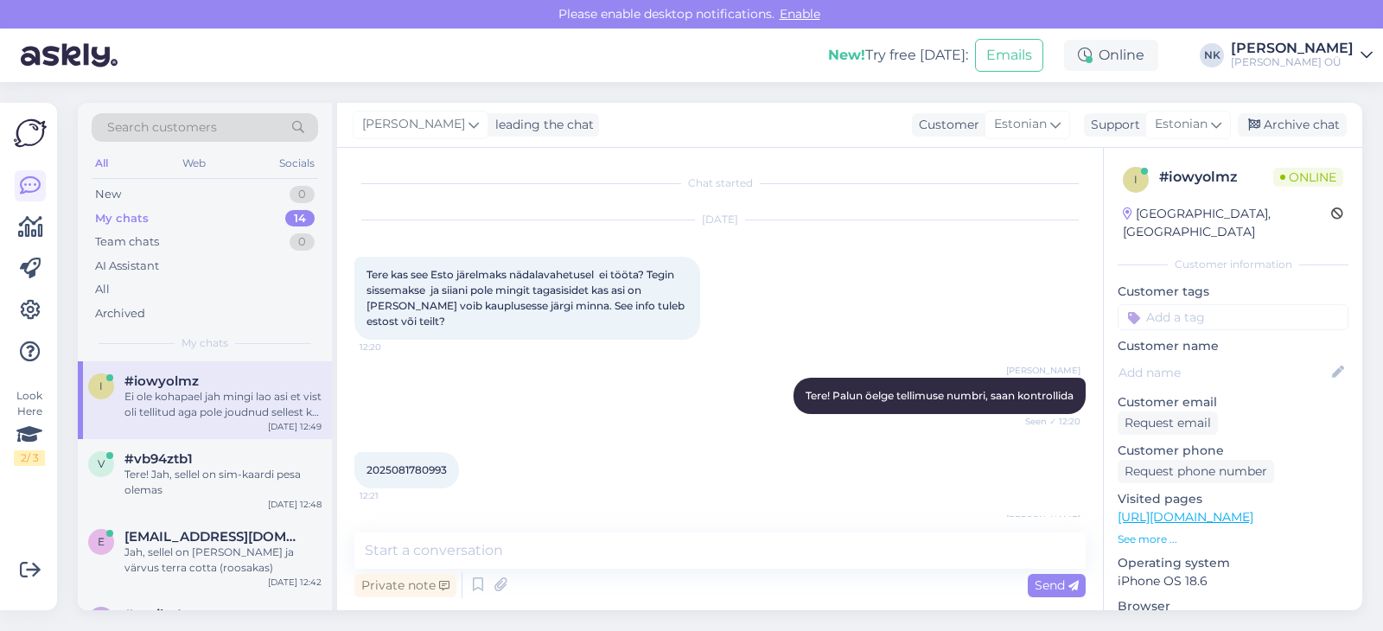
scroll to position [1124, 0]
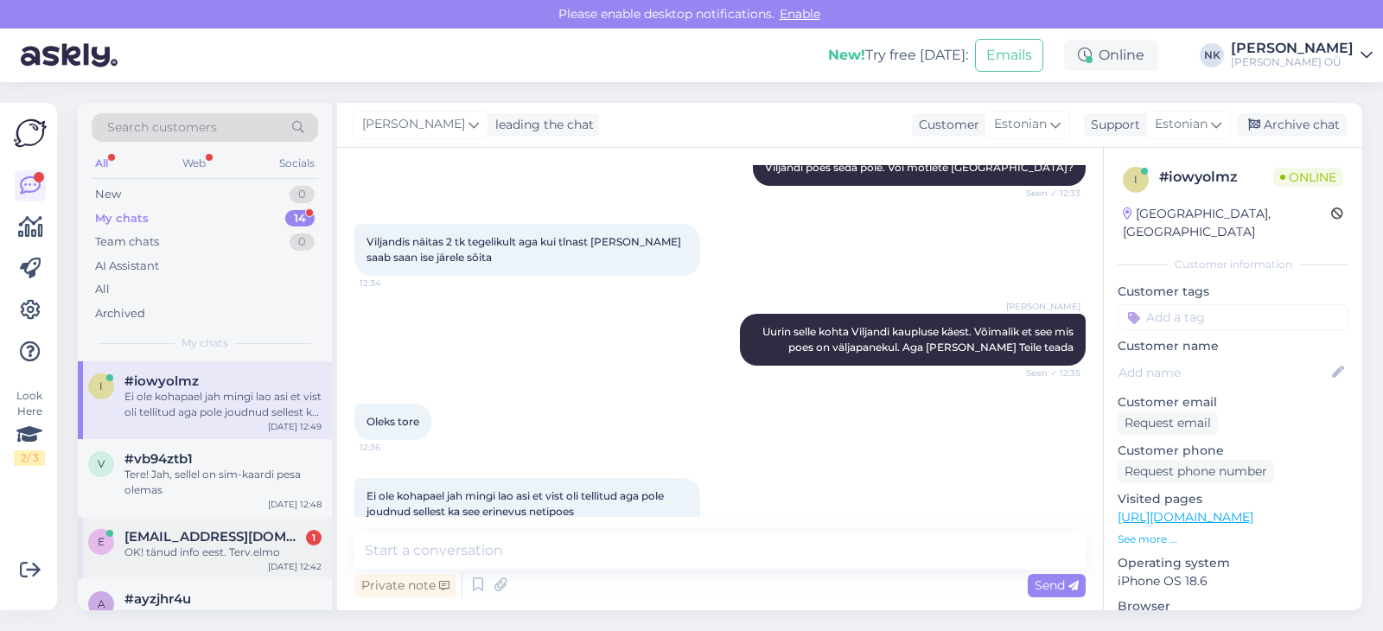
click at [245, 535] on span "[EMAIL_ADDRESS][DOMAIN_NAME]" at bounding box center [214, 537] width 180 height 16
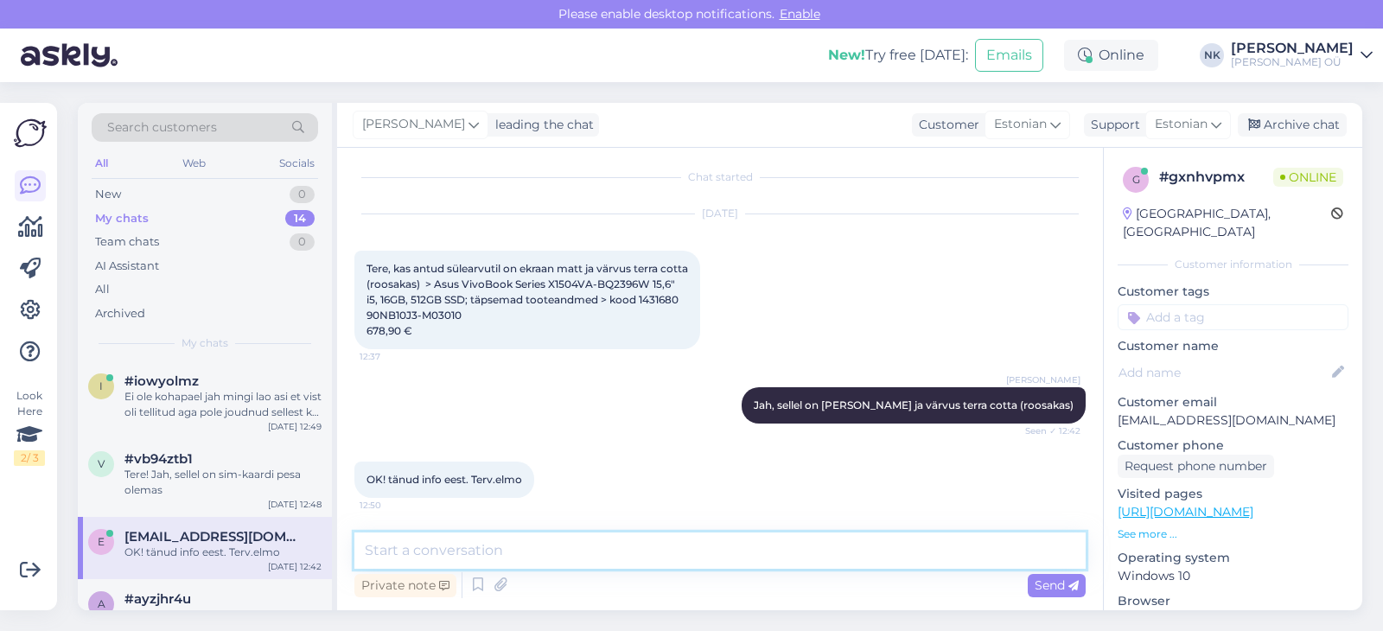
click at [472, 535] on textarea at bounding box center [719, 550] width 731 height 36
type textarea "Palun"
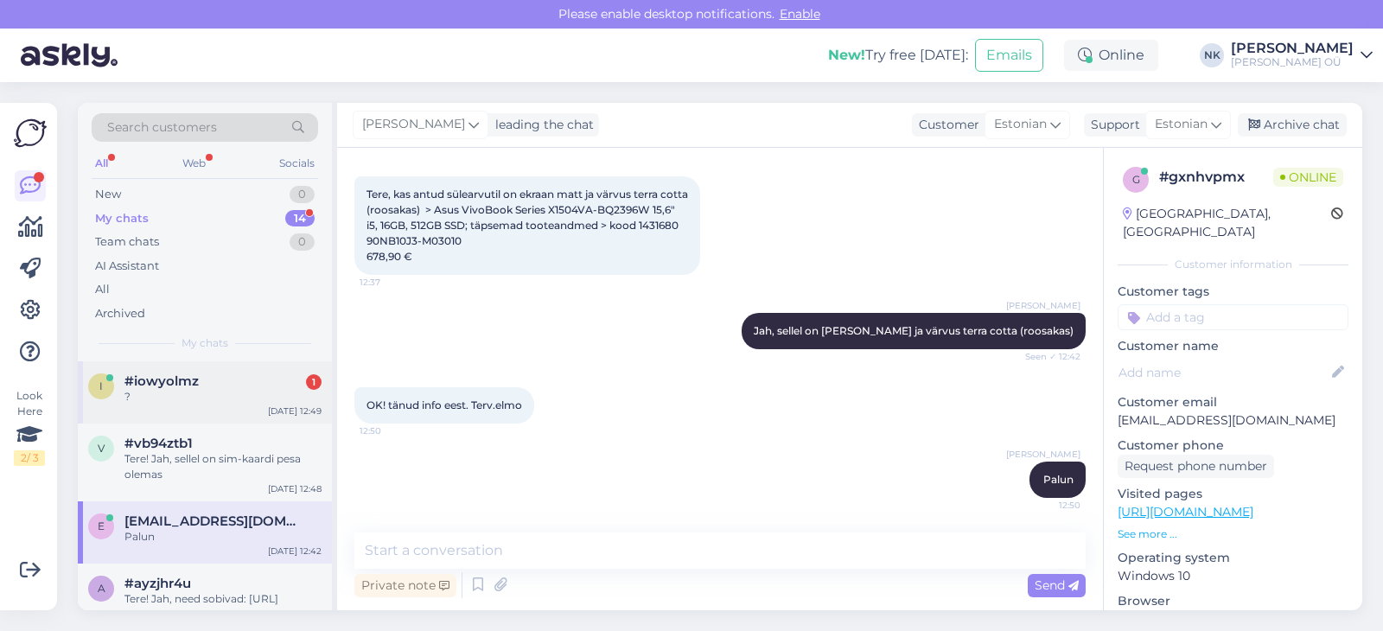
click at [265, 387] on div "#iowyolmz 1" at bounding box center [222, 381] width 197 height 16
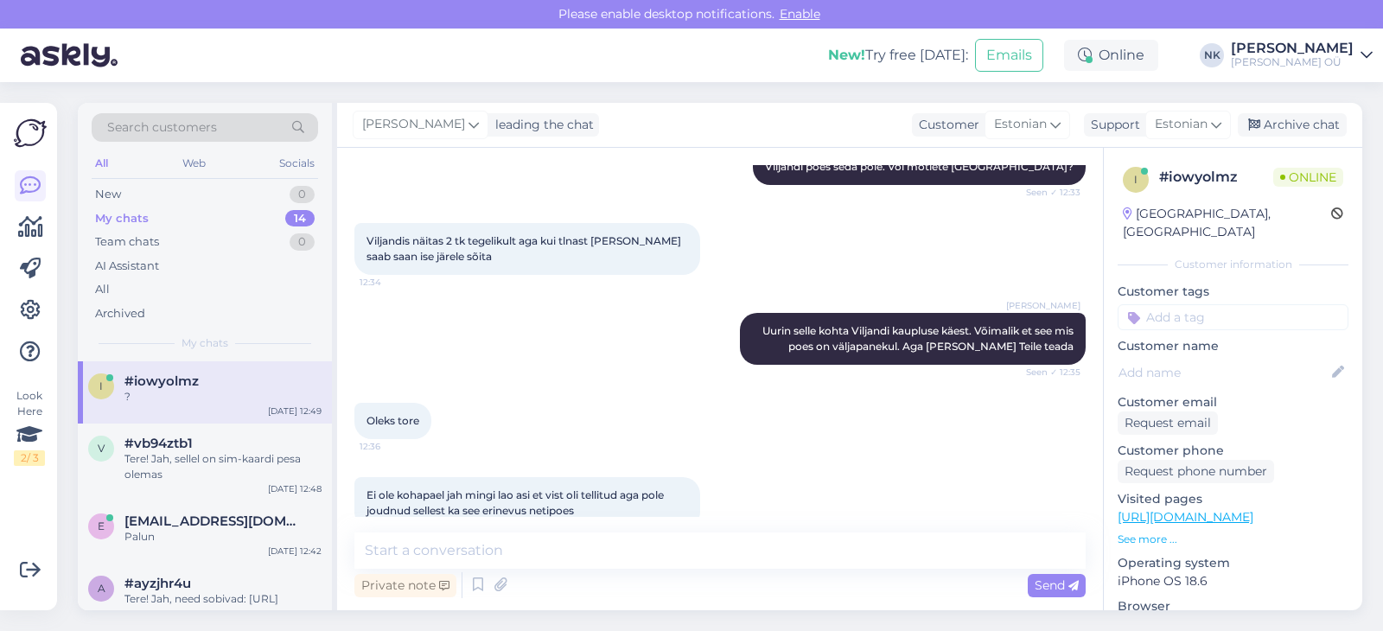
scroll to position [1198, 0]
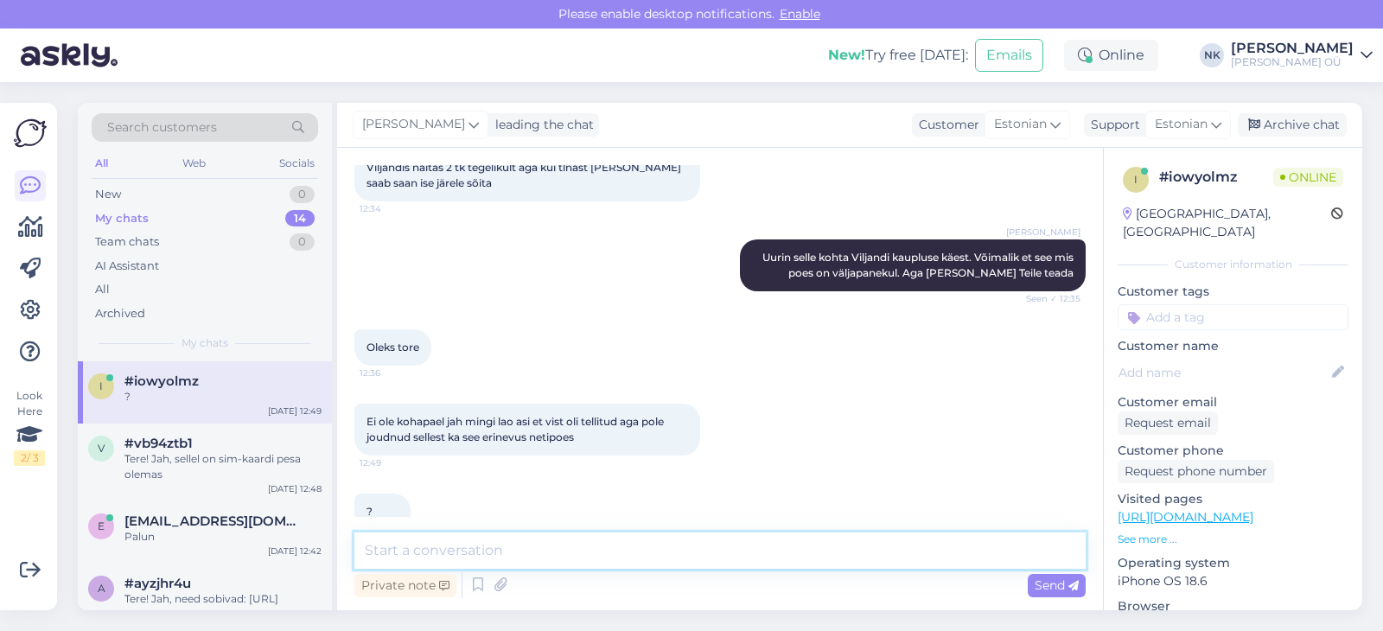
click at [556, 536] on textarea at bounding box center [719, 550] width 731 height 36
click at [551, 547] on textarea at bounding box center [719, 550] width 731 height 36
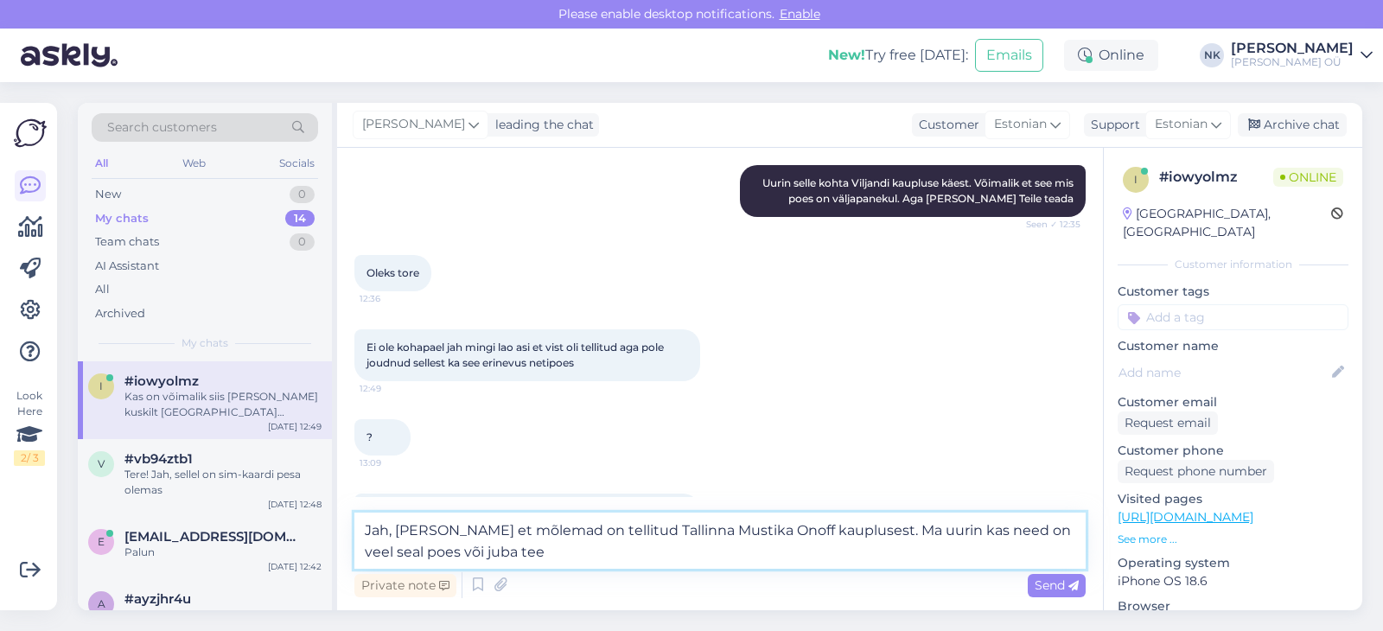
type textarea "Jah, [PERSON_NAME] et mõlemad on tellitud Tallinna Mustika Onoff kauplusest. Ma…"
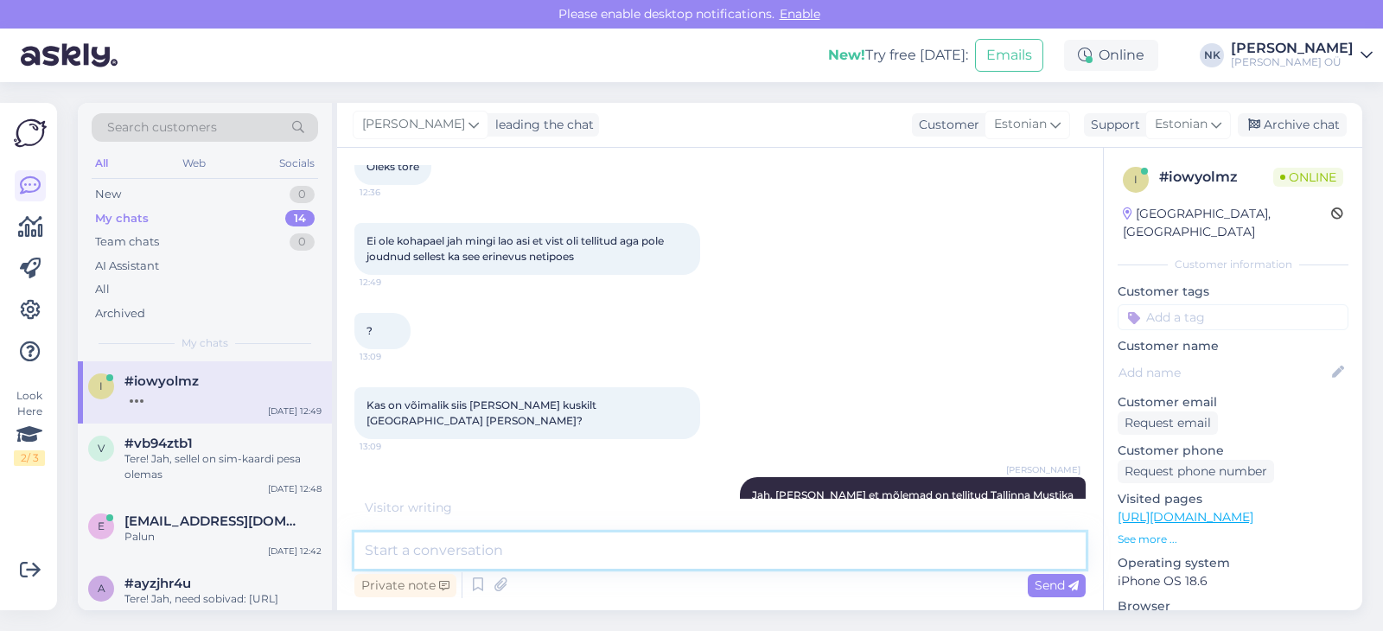
scroll to position [1452, 0]
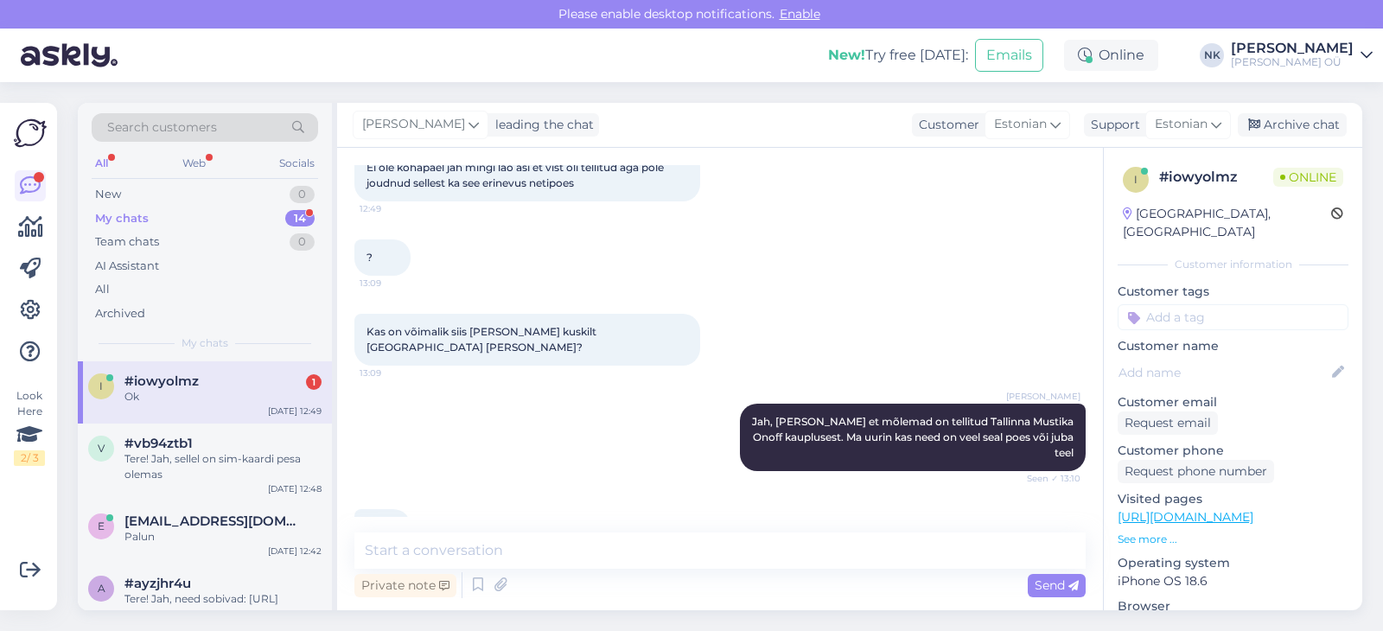
click at [151, 405] on div "i #iowyolmz 1 Ok [DATE] 12:49" at bounding box center [205, 392] width 254 height 62
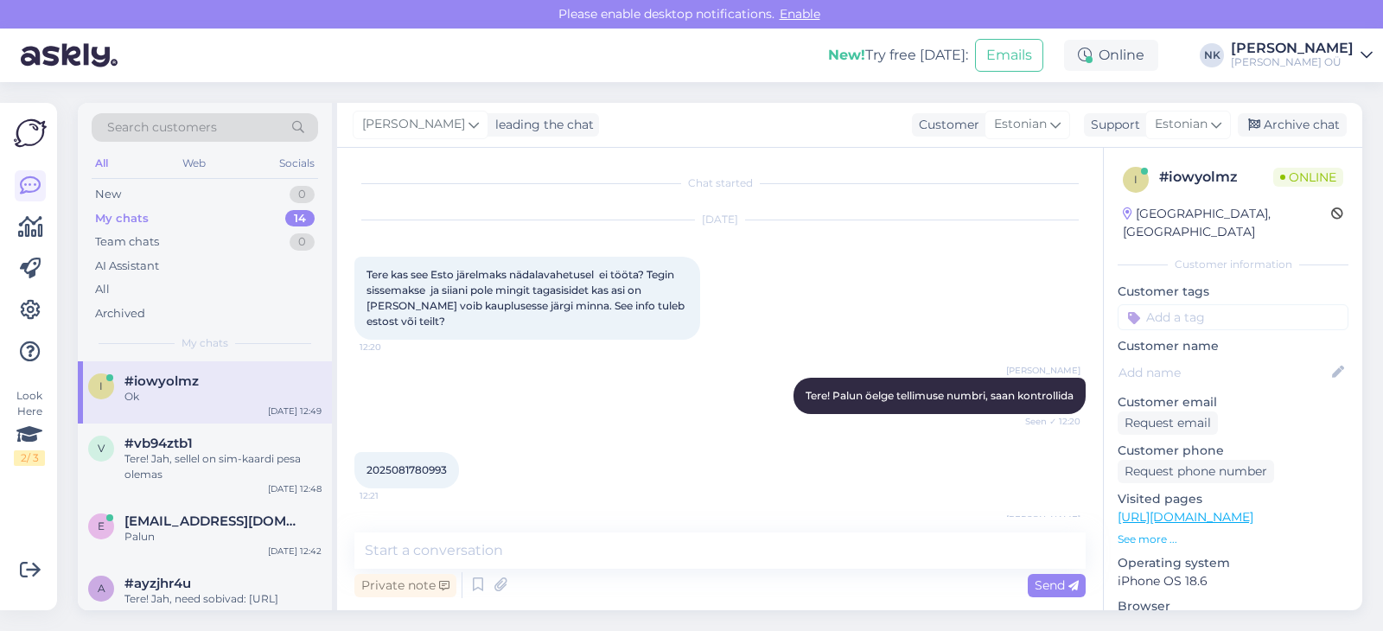
scroll to position [1526, 0]
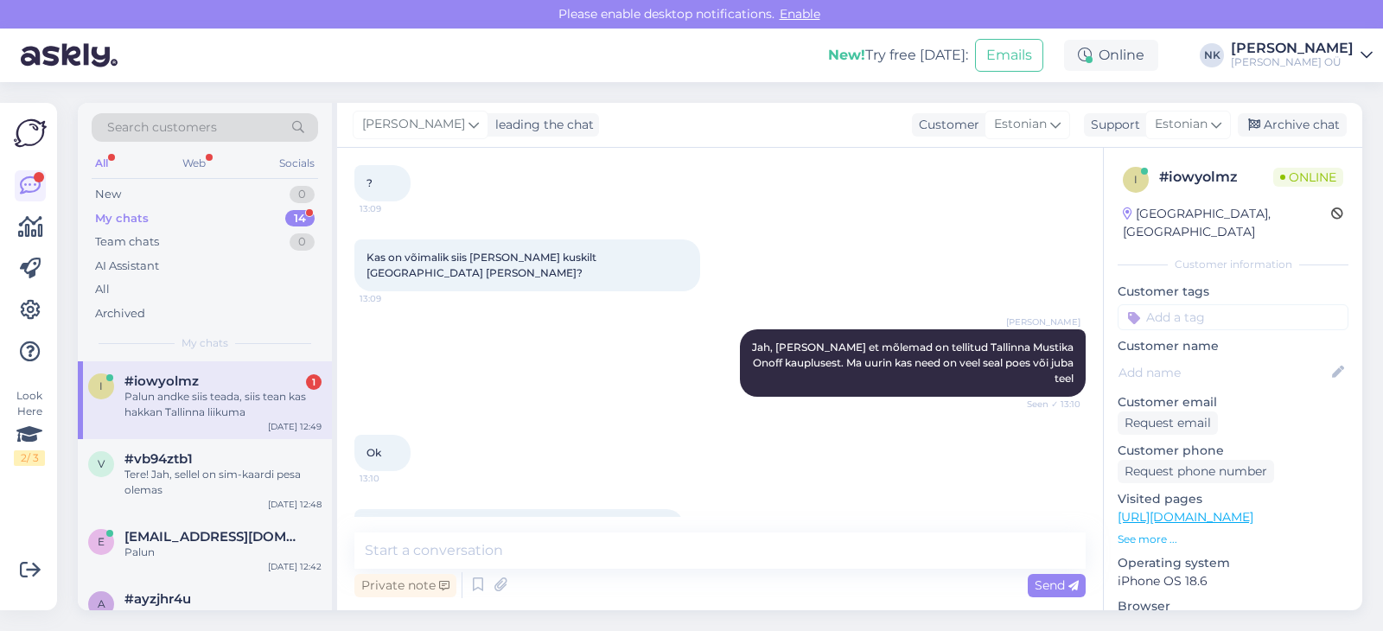
click at [141, 405] on div "Palun andke siis teada, siis tean kas hakkan Tallinna liikuma" at bounding box center [222, 404] width 197 height 31
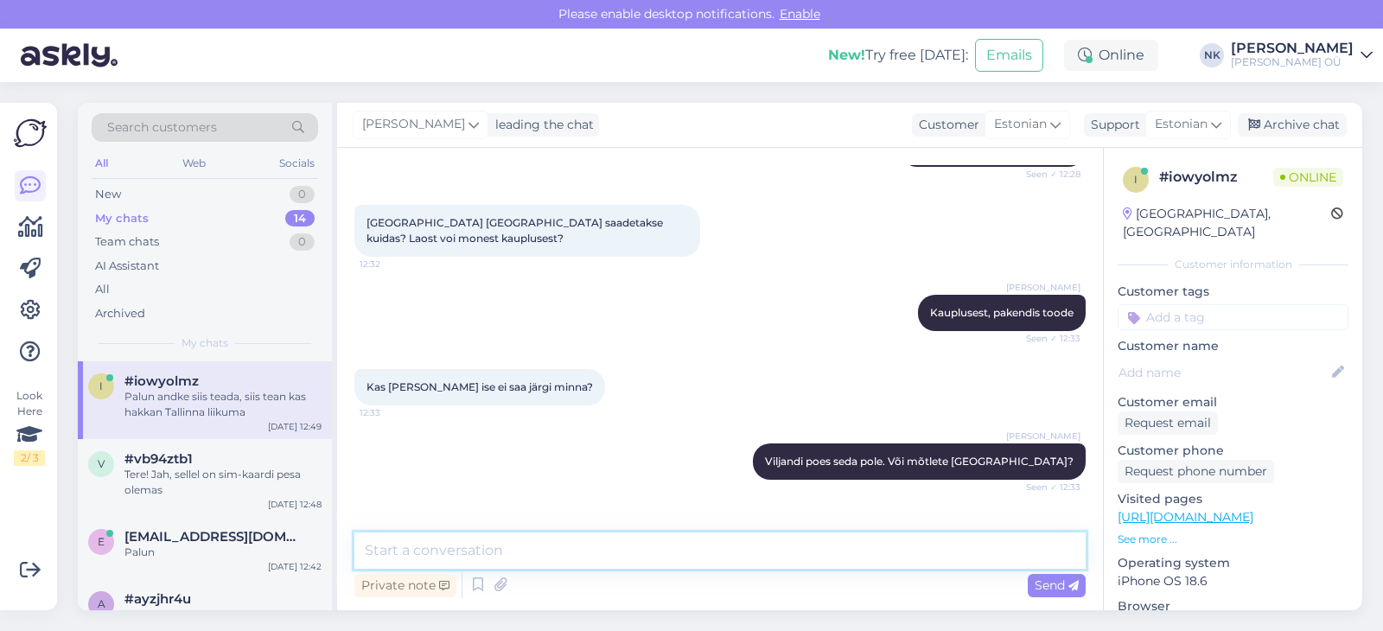
click at [504, 553] on textarea at bounding box center [719, 550] width 731 height 36
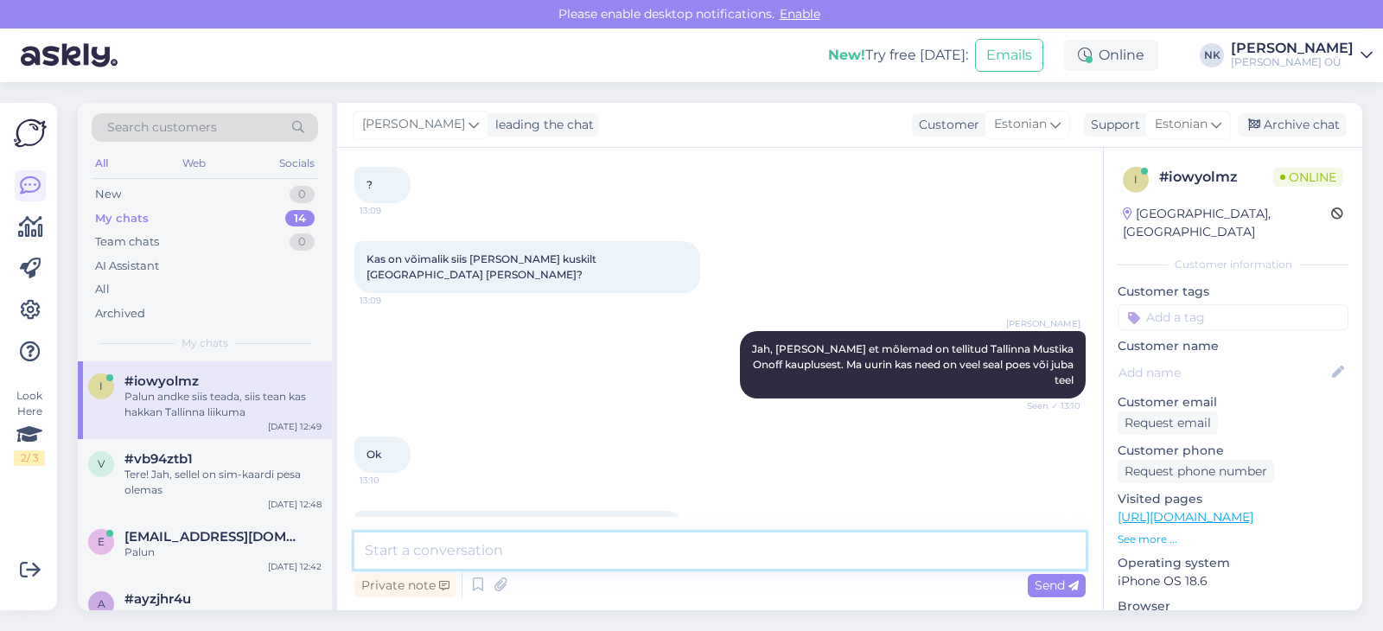
scroll to position [1526, 0]
click at [548, 543] on textarea at bounding box center [719, 550] width 731 height 36
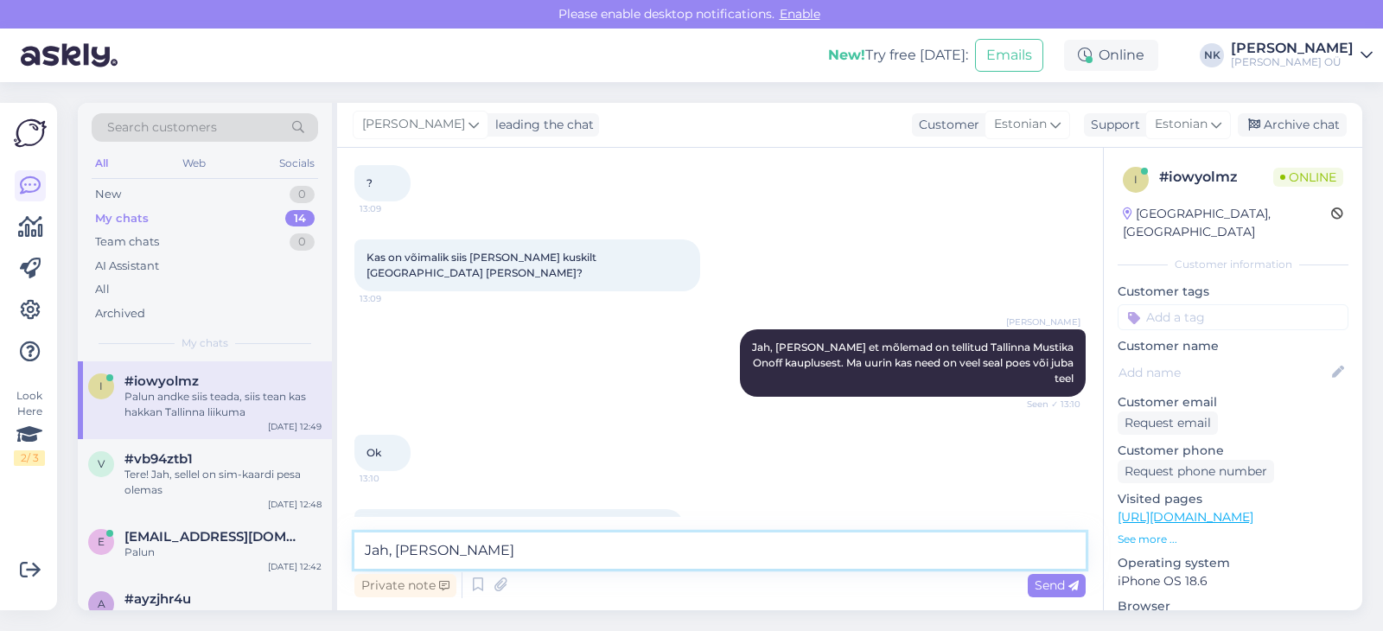
type textarea "Jah, [PERSON_NAME]"
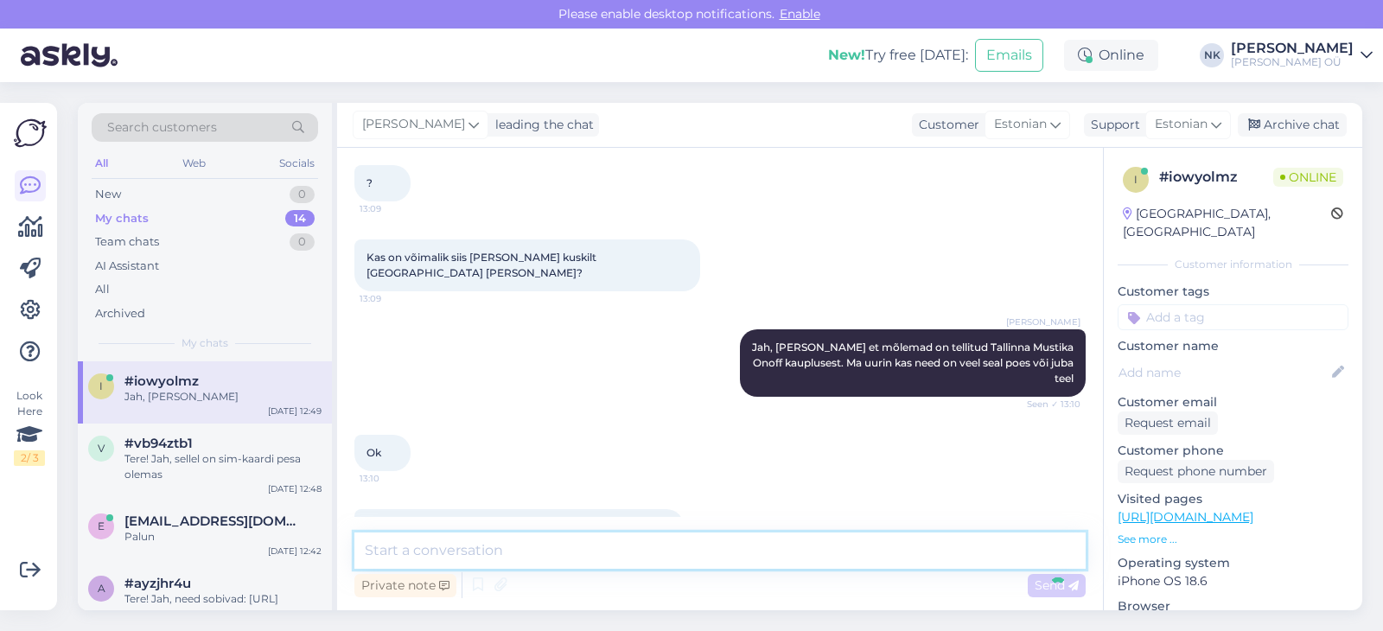
scroll to position [1601, 0]
